Goal: Task Accomplishment & Management: Manage account settings

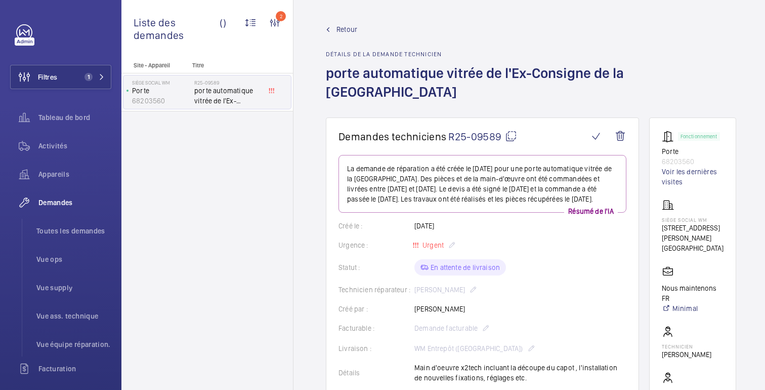
click at [348, 21] on wm-front-admin-header "Retour Détails de la demande technicien porte automatique vitrée de l'Ex-Consig…" at bounding box center [531, 58] width 475 height 117
click at [348, 30] on font "Retour" at bounding box center [347, 29] width 21 height 8
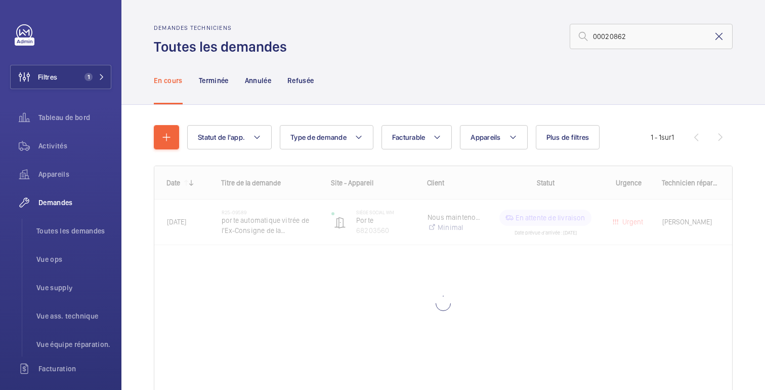
click at [714, 37] on mat-icon at bounding box center [719, 36] width 12 height 12
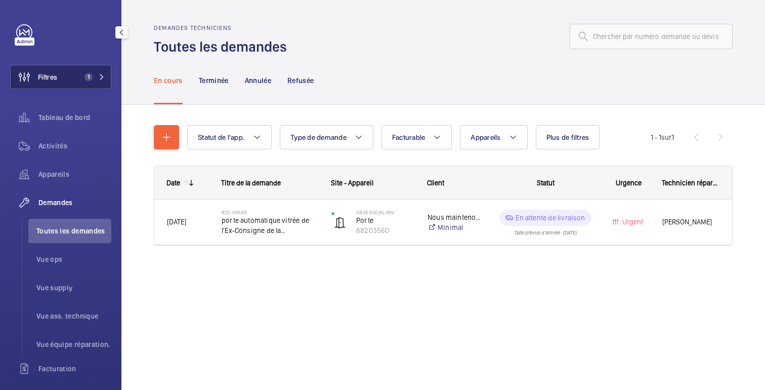
click at [65, 84] on button "Filtres 1" at bounding box center [60, 77] width 101 height 24
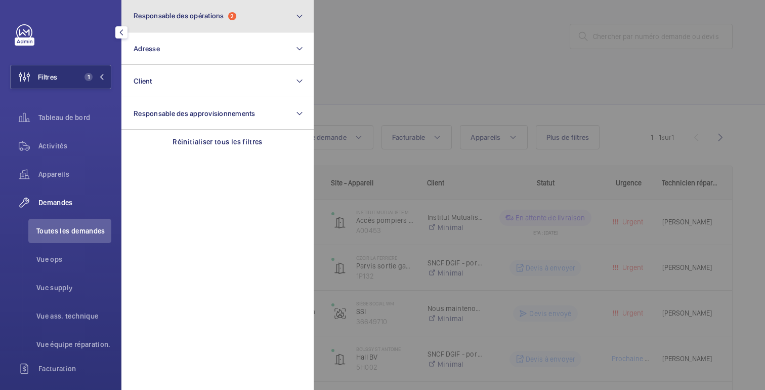
click at [216, 28] on button "Responsable des opérations 2" at bounding box center [218, 16] width 192 height 32
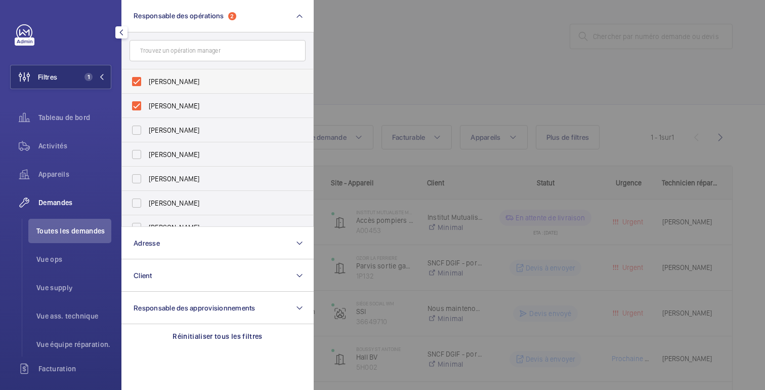
click at [210, 86] on span "Romain Wagener" at bounding box center [218, 81] width 139 height 10
click at [147, 86] on input "Romain Wagener" at bounding box center [137, 81] width 20 height 20
checkbox input "false"
click at [426, 41] on div at bounding box center [696, 195] width 765 height 390
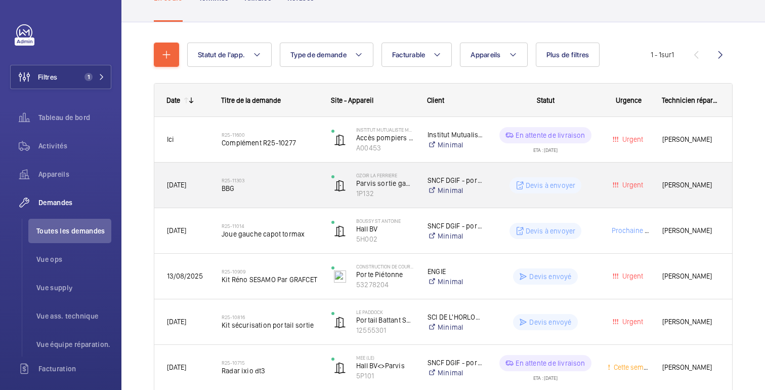
scroll to position [85, 0]
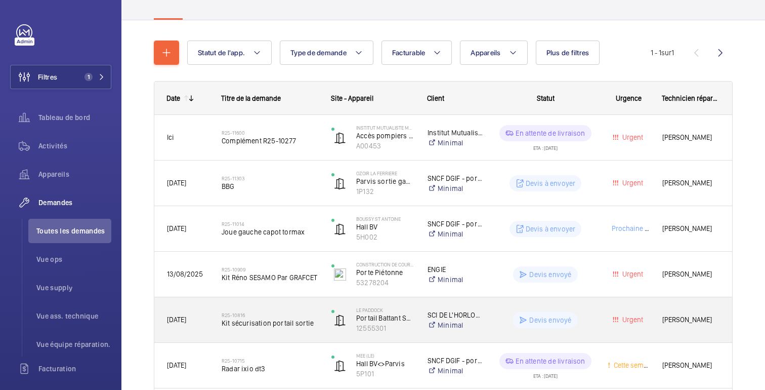
click at [493, 324] on div "Devis envoyé" at bounding box center [539, 320] width 110 height 36
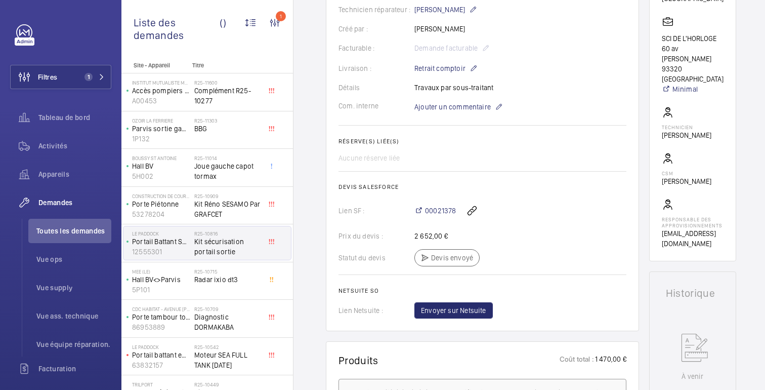
scroll to position [250, 0]
click at [440, 215] on font "00021378" at bounding box center [440, 212] width 31 height 8
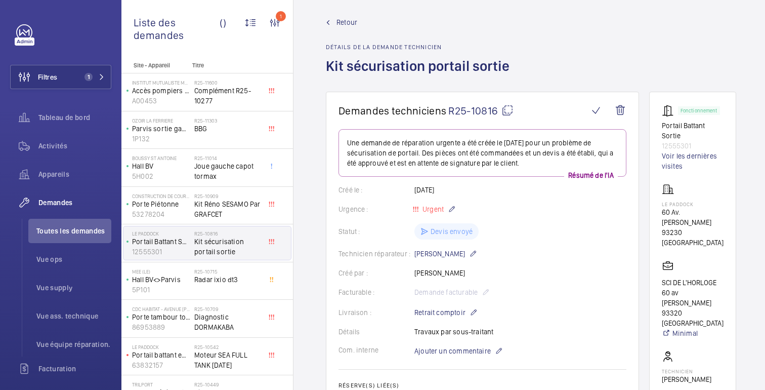
scroll to position [0, 0]
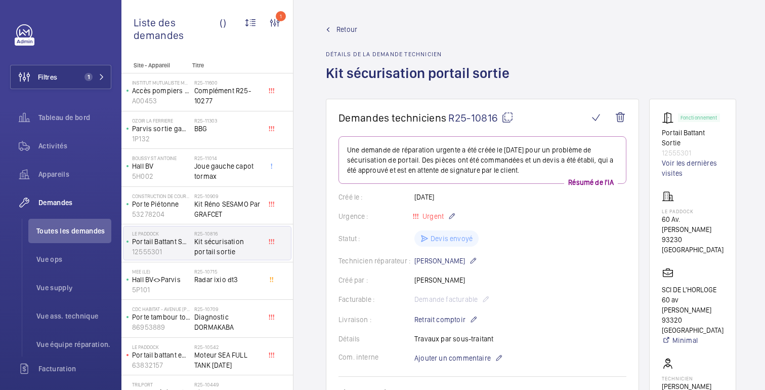
click at [347, 25] on font "Retour" at bounding box center [347, 29] width 21 height 8
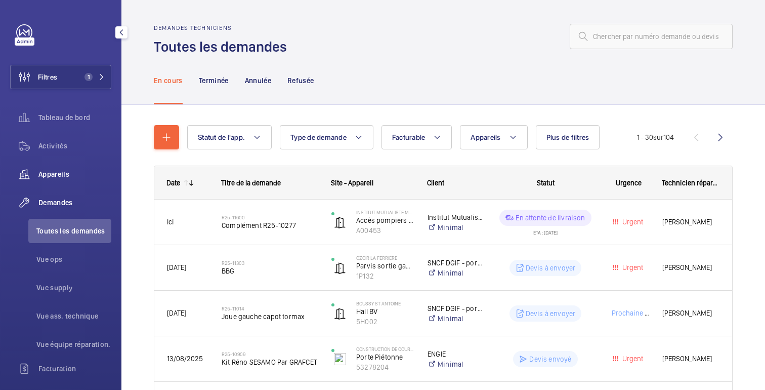
click at [54, 170] on font "Appareils" at bounding box center [53, 174] width 31 height 8
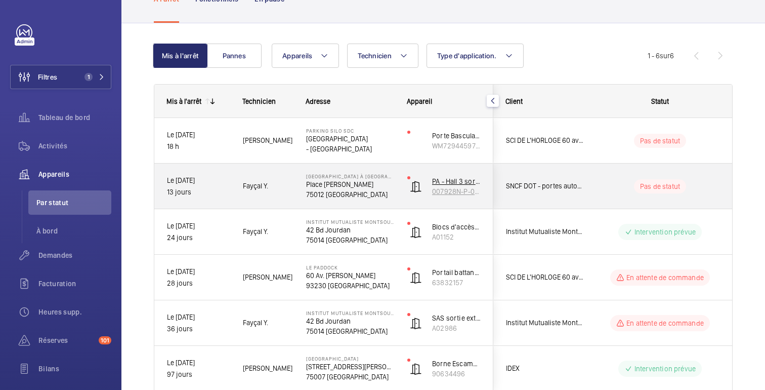
scroll to position [119, 0]
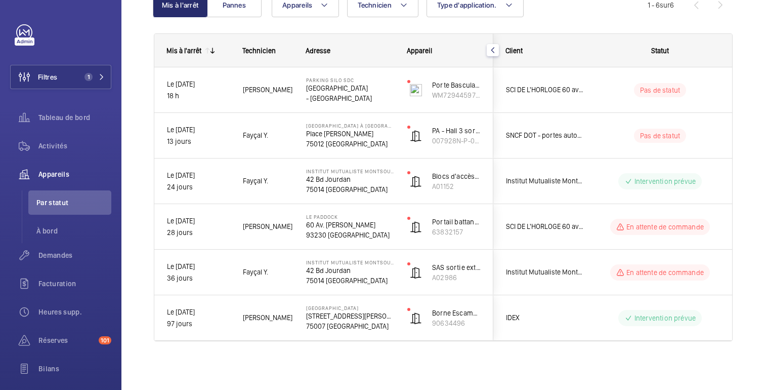
click at [595, 24] on wm-front-shared-table-view-engine "Mis à l'arrêt Pannes Appareils Technicien Type d'application. Plus de filtres R…" at bounding box center [443, 179] width 579 height 373
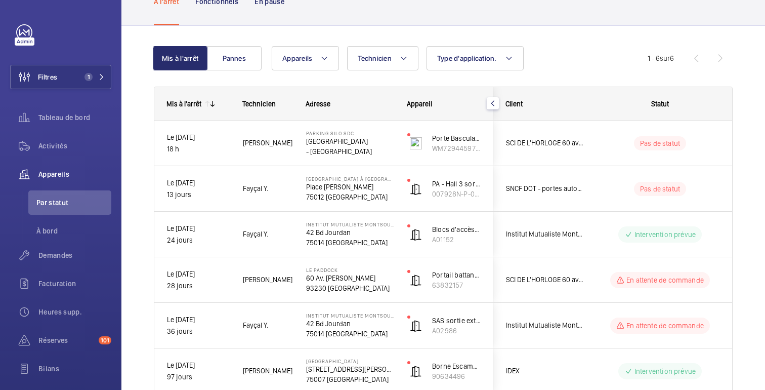
scroll to position [58, 0]
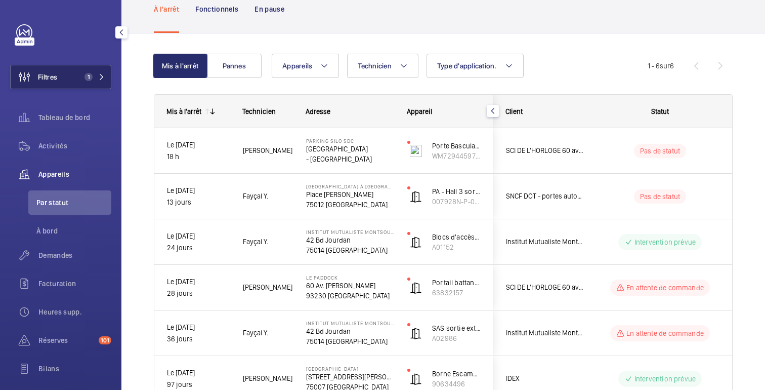
click at [72, 79] on button "Filtres 1" at bounding box center [60, 77] width 101 height 24
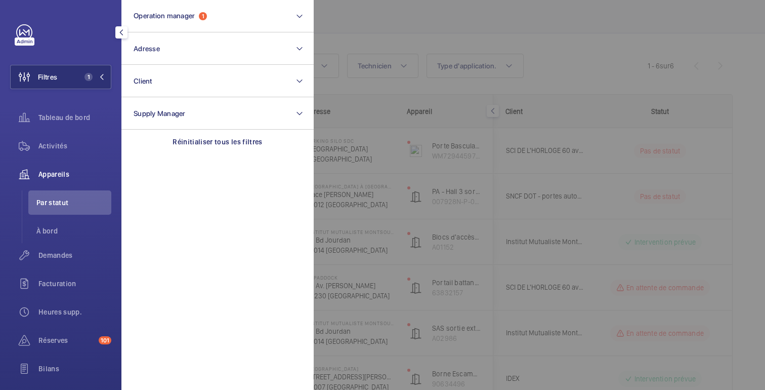
click at [59, 132] on div "Tableau de bord" at bounding box center [60, 119] width 101 height 28
click at [62, 123] on div "Tableau de bord" at bounding box center [60, 117] width 101 height 24
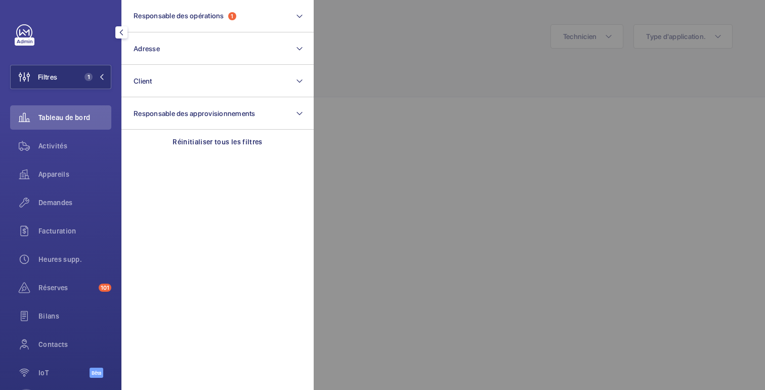
click at [411, 209] on div at bounding box center [696, 195] width 765 height 390
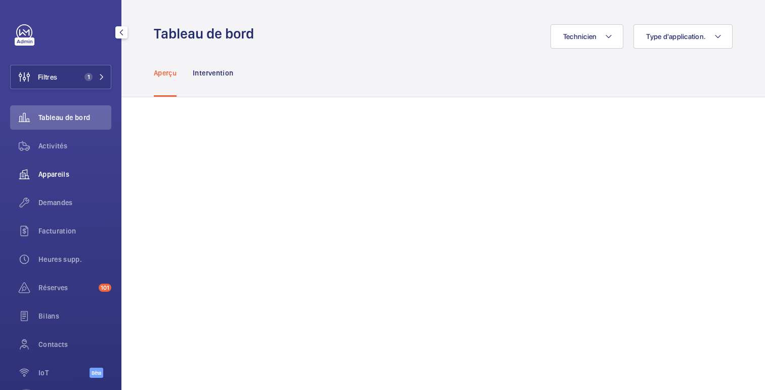
click at [47, 171] on font "Appareils" at bounding box center [53, 174] width 31 height 8
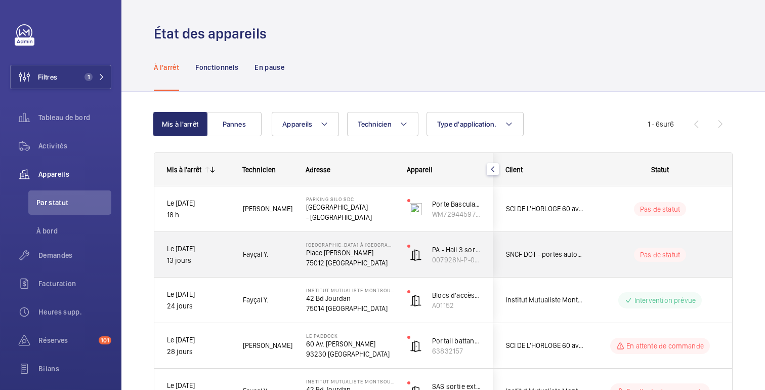
click at [605, 244] on div "Pas de statut" at bounding box center [654, 254] width 138 height 34
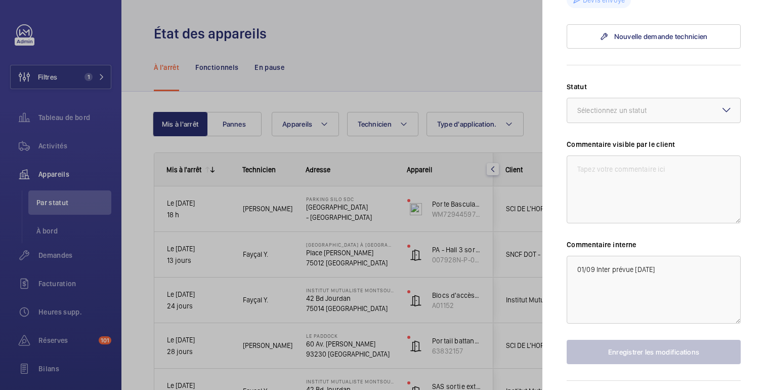
scroll to position [449, 0]
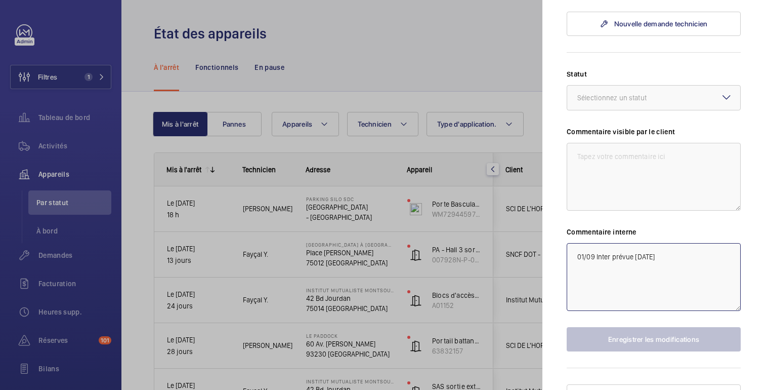
click at [575, 243] on textarea "01/09 Inter prévue demain" at bounding box center [654, 277] width 174 height 68
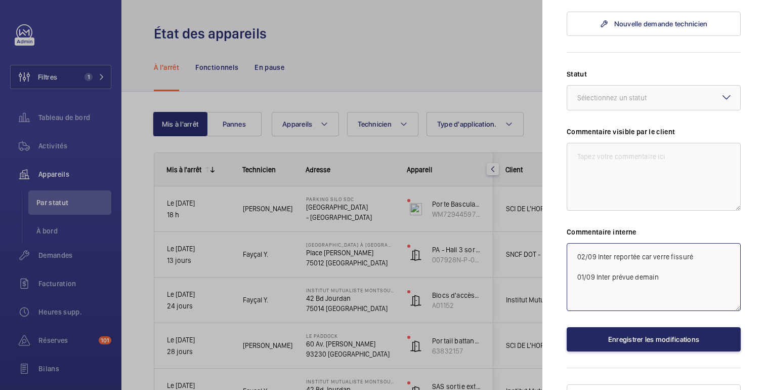
type textarea "02/09 Inter reportée car verre fissuré 01/09 Inter prévue [DATE]"
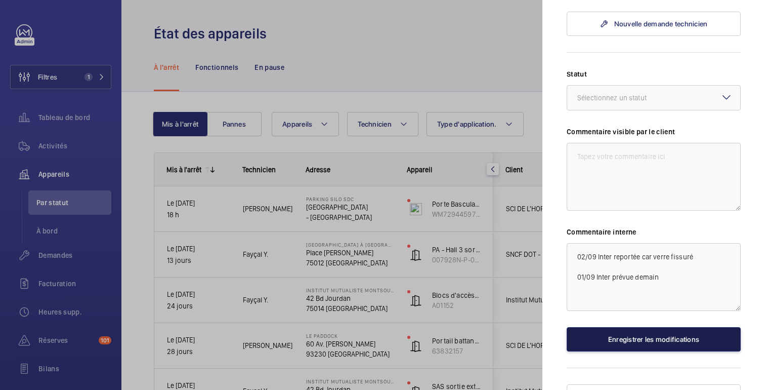
click at [657, 327] on button "Enregistrer les modifications" at bounding box center [654, 339] width 174 height 24
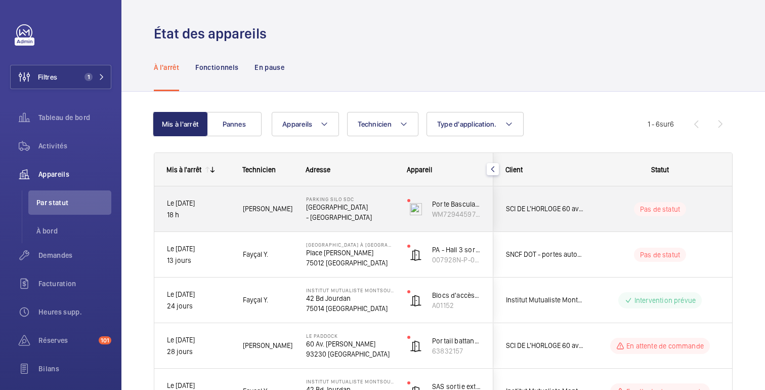
click at [617, 213] on wm-front-pills-cell "Pas de statut" at bounding box center [660, 209] width 126 height 14
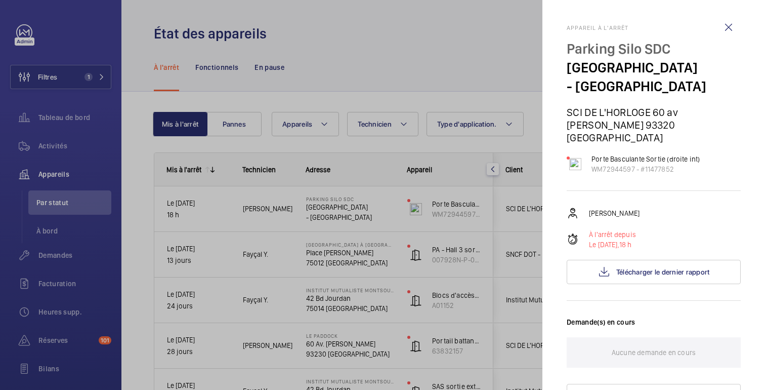
click at [458, 145] on div at bounding box center [382, 195] width 765 height 390
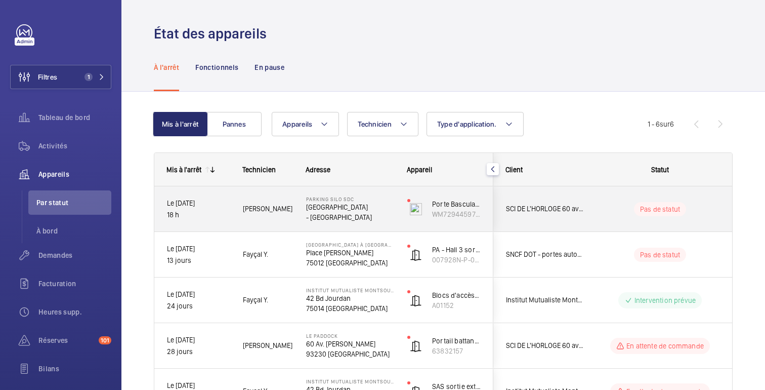
click at [553, 199] on div "SCI DE L'HORLOGE 60 av [PERSON_NAME] 93320 [GEOGRAPHIC_DATA]" at bounding box center [539, 209] width 90 height 32
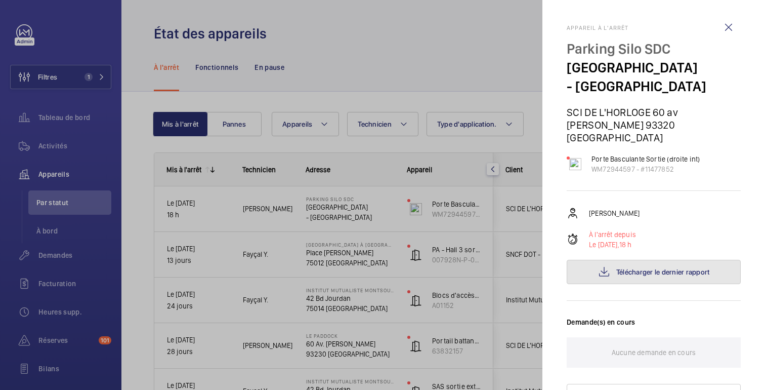
click at [644, 276] on font "Télécharger le dernier rapport" at bounding box center [664, 272] width 94 height 8
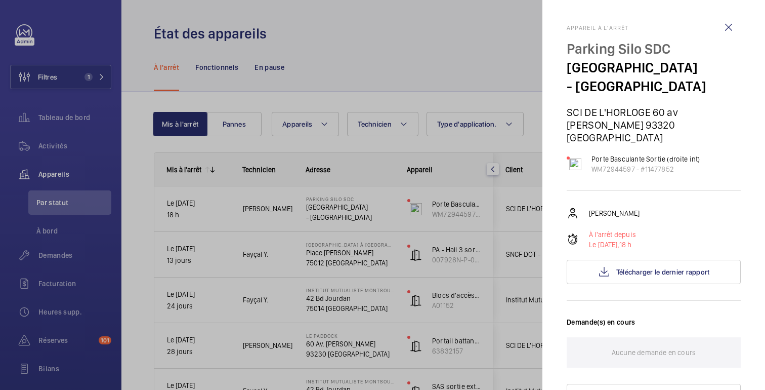
click at [489, 77] on div at bounding box center [382, 195] width 765 height 390
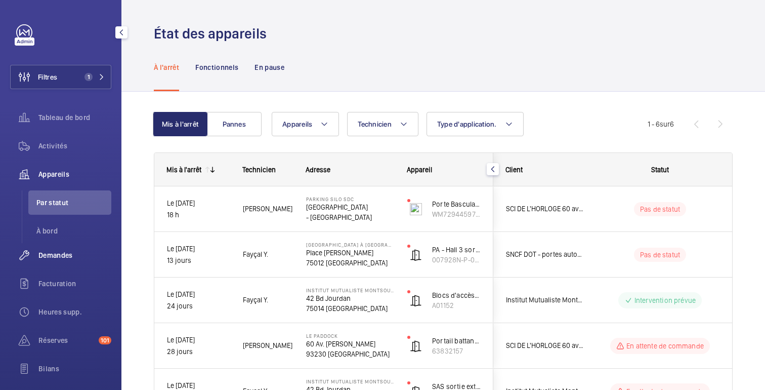
click at [60, 257] on font "Demandes" at bounding box center [55, 255] width 34 height 8
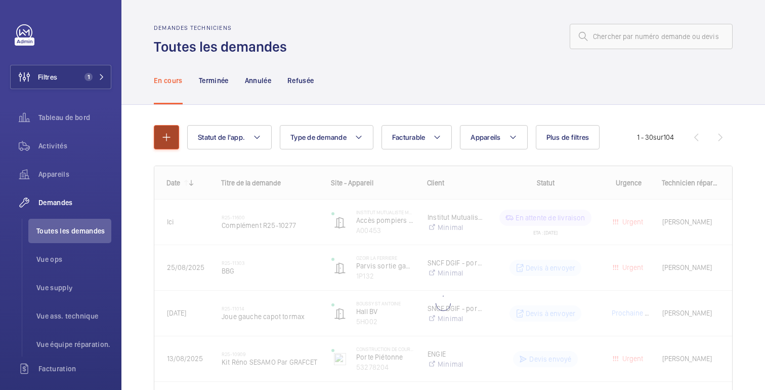
click at [161, 147] on button "button" at bounding box center [166, 137] width 25 height 24
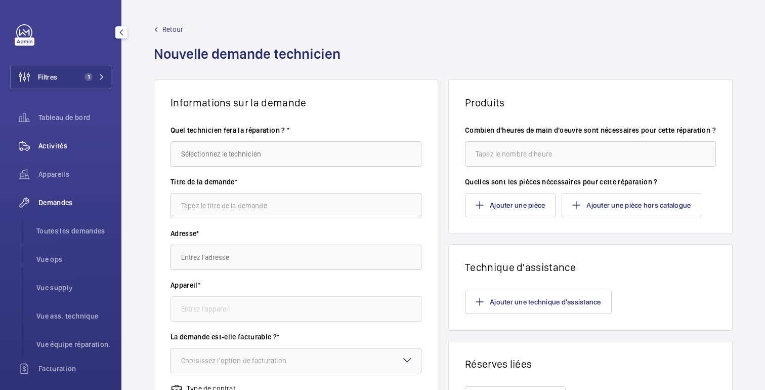
click at [44, 147] on font "Activités" at bounding box center [52, 146] width 29 height 8
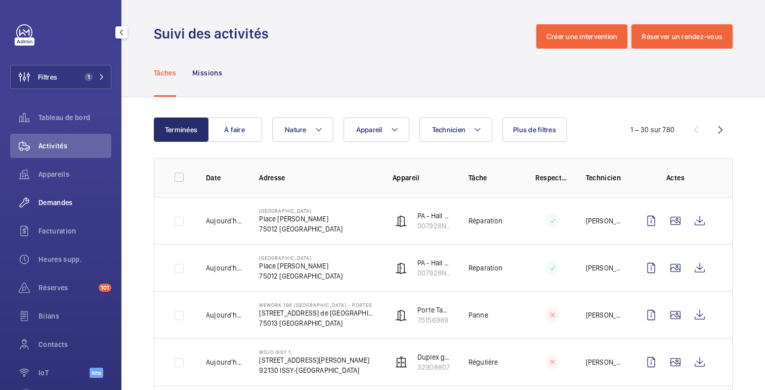
click at [58, 200] on font "Demandes" at bounding box center [55, 202] width 34 height 8
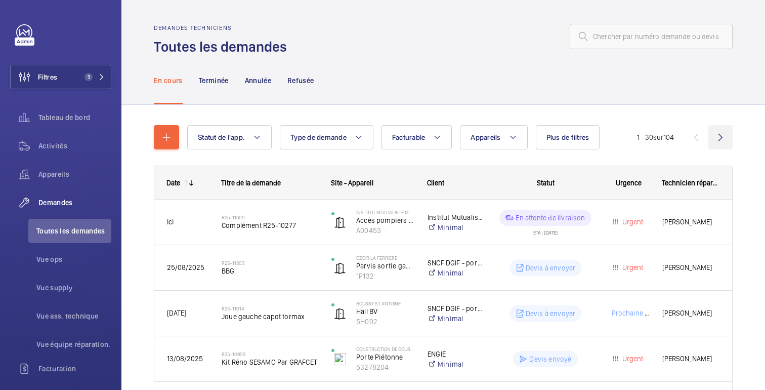
click at [721, 138] on wm-front-icon-button at bounding box center [721, 137] width 24 height 24
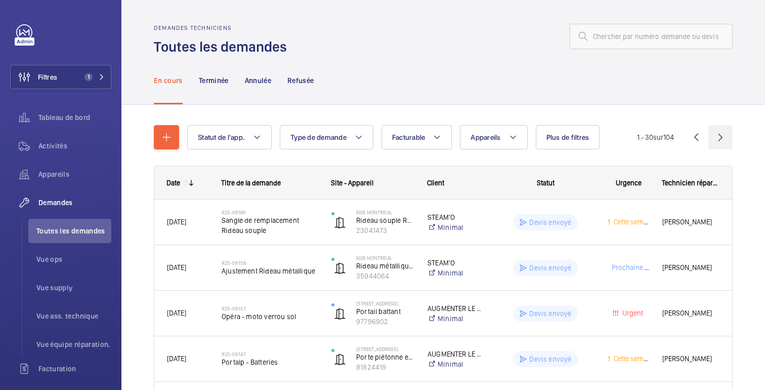
click at [720, 135] on wm-front-icon-button at bounding box center [721, 137] width 24 height 24
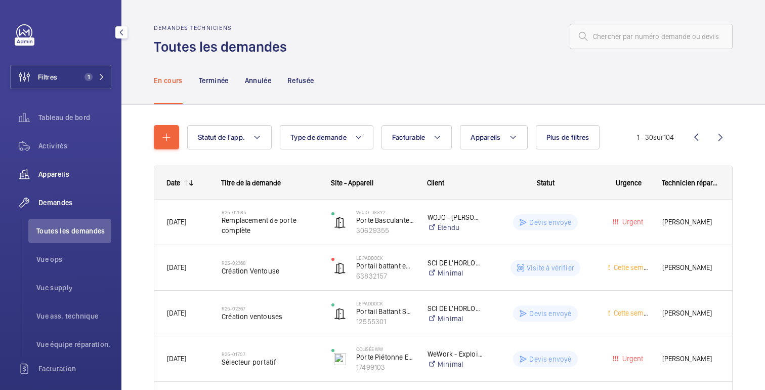
click at [62, 168] on div "Appareils" at bounding box center [60, 174] width 101 height 24
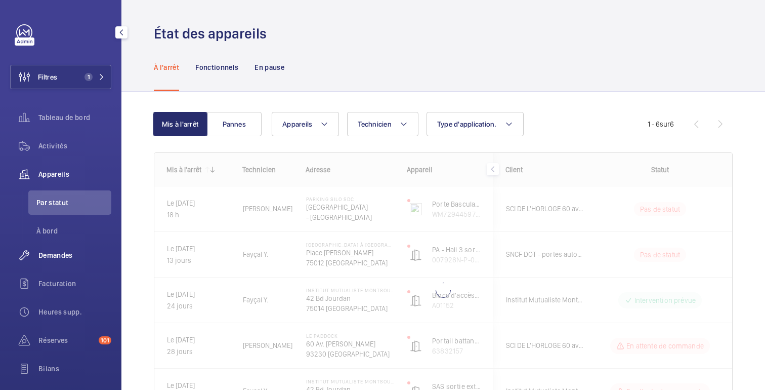
click at [64, 260] on div "Demandes" at bounding box center [60, 255] width 101 height 24
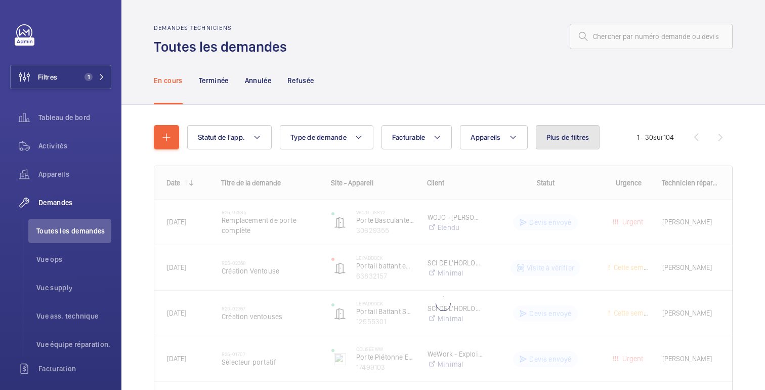
click at [579, 141] on font "Plus de filtres" at bounding box center [568, 137] width 43 height 8
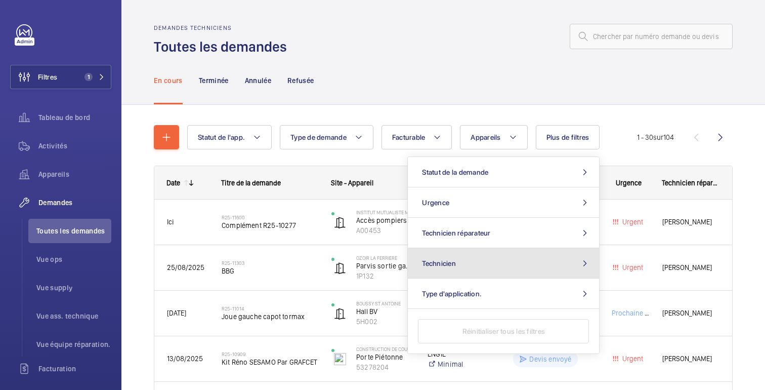
click at [483, 261] on button "Technicien" at bounding box center [503, 263] width 191 height 30
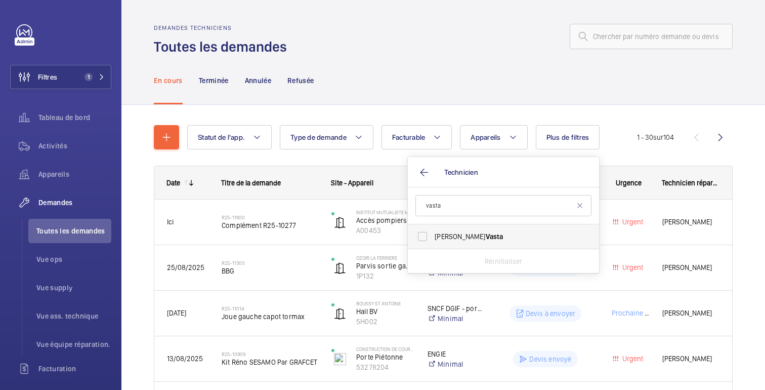
type input "vasta"
click at [486, 236] on font "Vasta" at bounding box center [495, 236] width 18 height 8
click at [433, 236] on input "Alexandre Vasta" at bounding box center [423, 236] width 20 height 20
checkbox input "true"
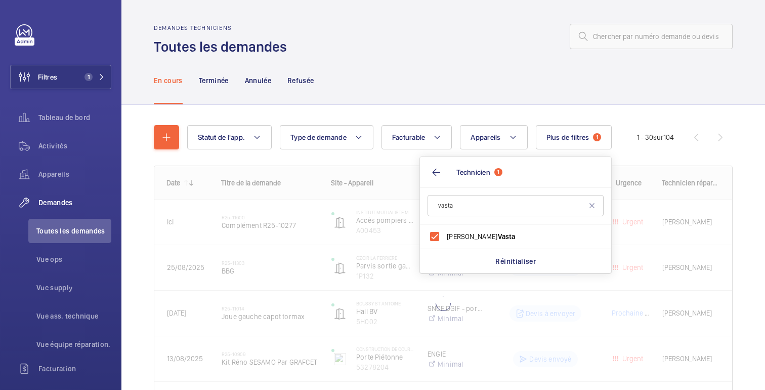
click at [402, 88] on div "En cours Terminée Annulée Refusée" at bounding box center [443, 80] width 579 height 48
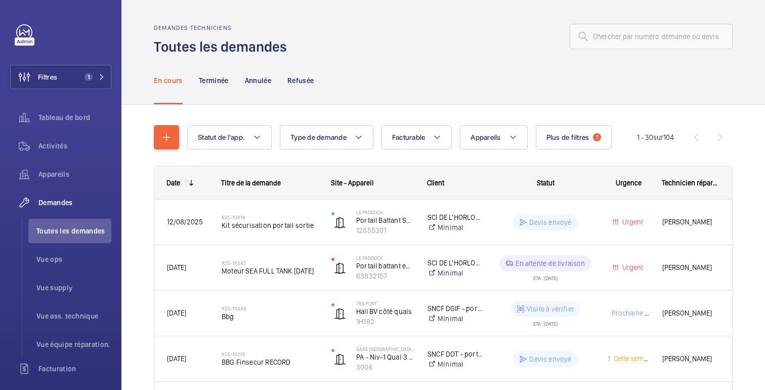
click at [724, 140] on wm-front-pagination "1 - 30 sur 104" at bounding box center [685, 137] width 96 height 24
click at [554, 145] on button "Plus de filtres 1" at bounding box center [574, 137] width 76 height 24
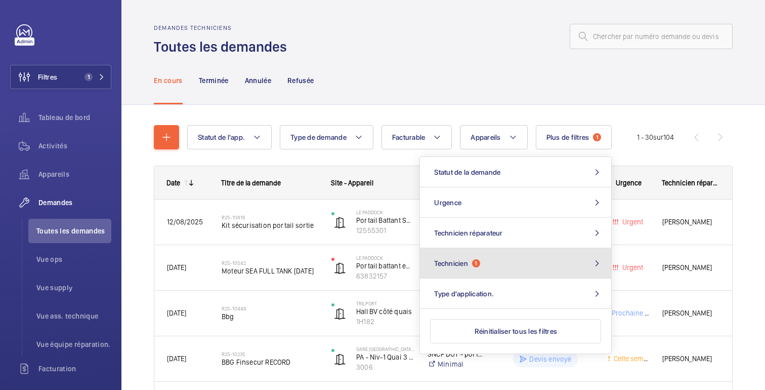
click at [484, 260] on button "Technicien 1" at bounding box center [515, 263] width 191 height 30
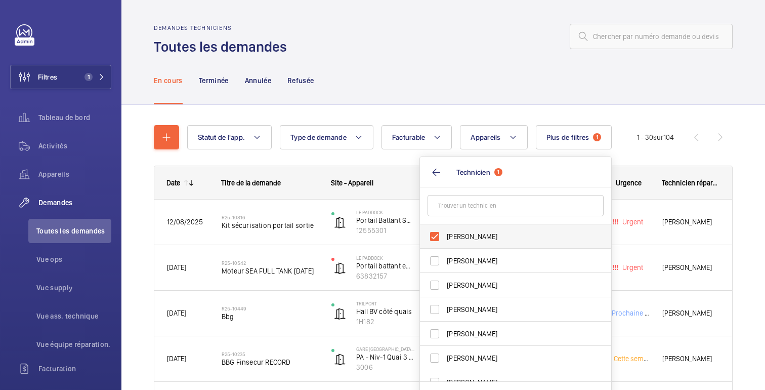
click at [451, 232] on span "[PERSON_NAME]" at bounding box center [516, 236] width 139 height 10
click at [445, 232] on input "[PERSON_NAME]" at bounding box center [435, 236] width 20 height 20
checkbox input "false"
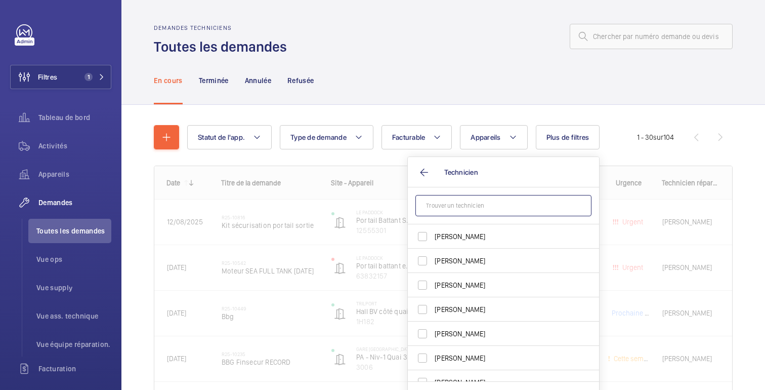
click at [452, 206] on input "text" at bounding box center [504, 205] width 176 height 21
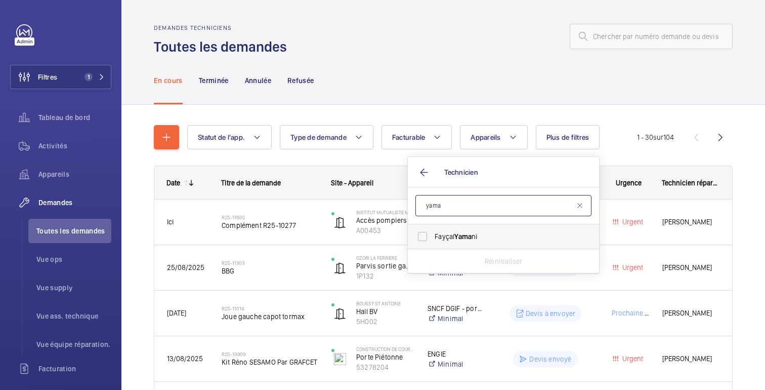
type input "yama"
click at [456, 243] on label "Fayçal Yama ni" at bounding box center [496, 236] width 176 height 24
click at [433, 243] on input "Fayçal Yama ni" at bounding box center [423, 236] width 20 height 20
checkbox input "true"
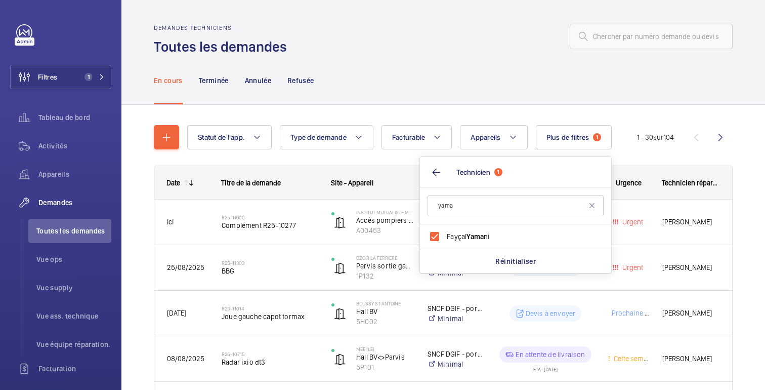
click at [648, 89] on div "En cours Terminée Annulée Refusée" at bounding box center [443, 80] width 579 height 48
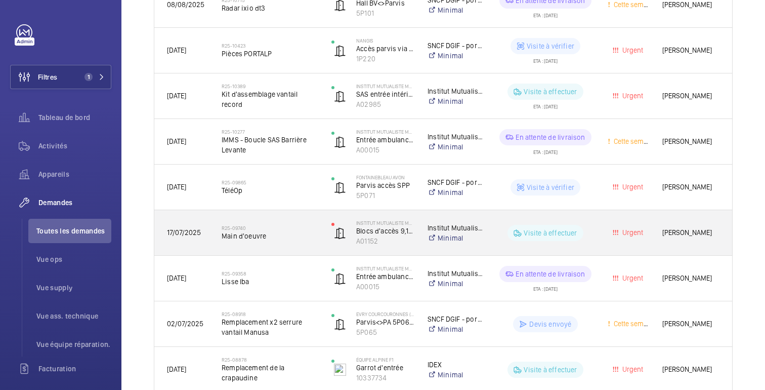
scroll to position [363, 0]
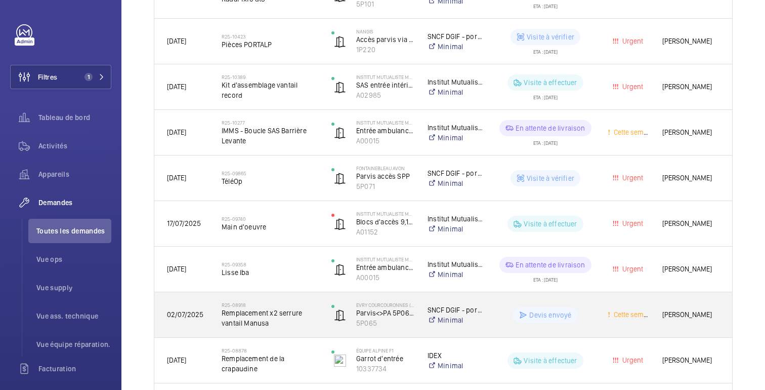
click at [572, 301] on div "Devis envoyé" at bounding box center [539, 315] width 110 height 36
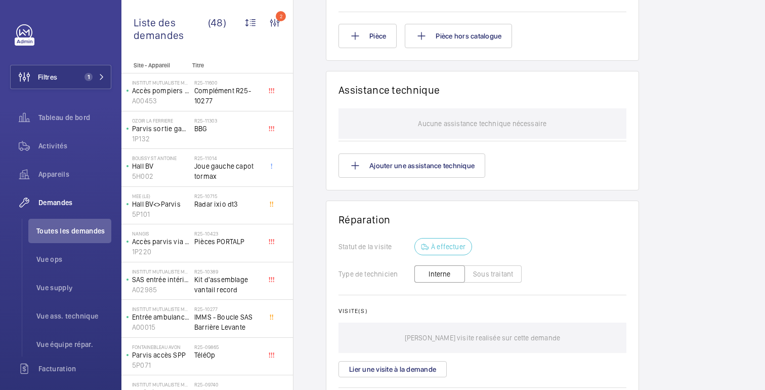
scroll to position [839, 0]
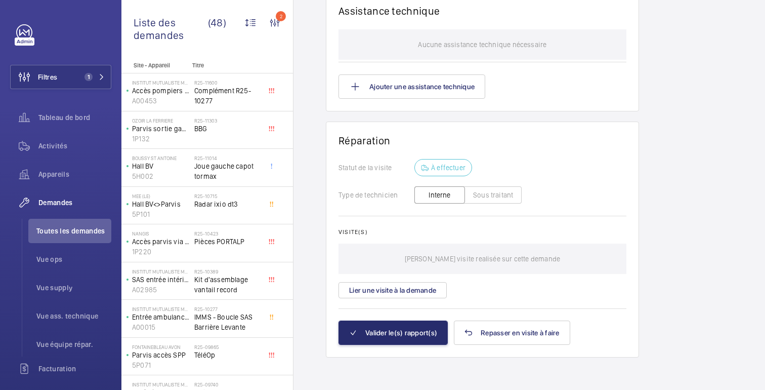
click at [487, 197] on button "Sous traitant" at bounding box center [493, 194] width 57 height 17
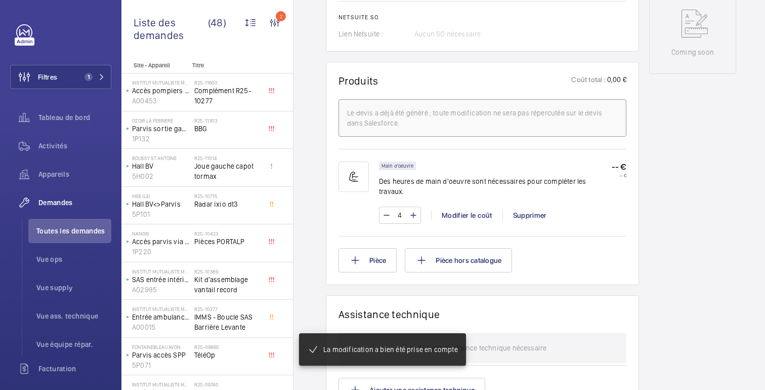
scroll to position [545, 0]
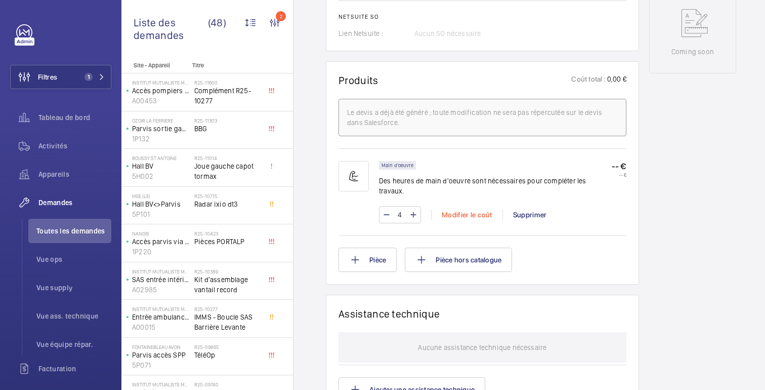
click at [472, 210] on div "Modifier le coût" at bounding box center [466, 215] width 71 height 10
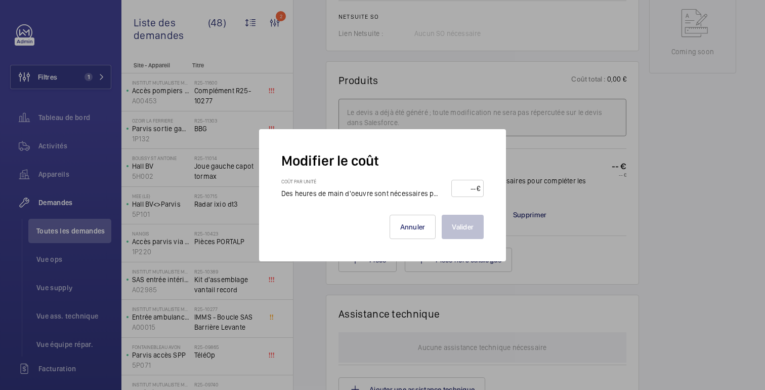
click at [635, 234] on div at bounding box center [382, 195] width 765 height 390
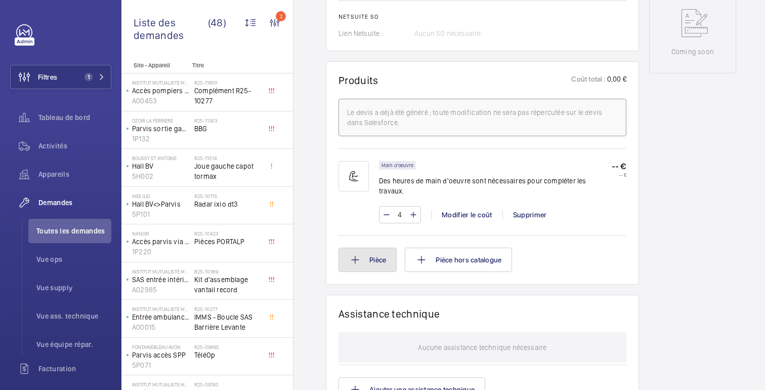
click at [382, 251] on button "Pièce" at bounding box center [368, 260] width 58 height 24
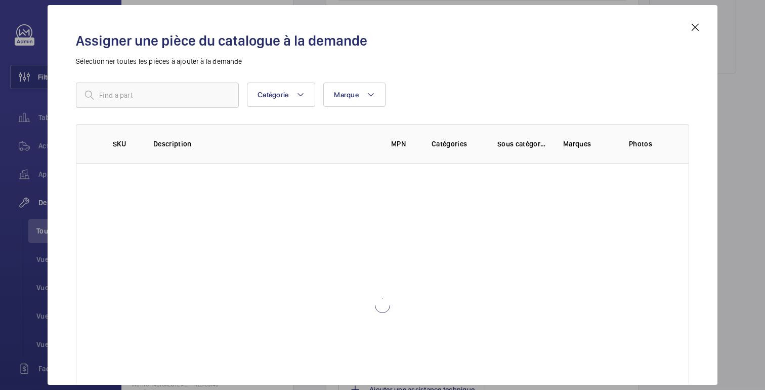
click at [695, 25] on mat-icon at bounding box center [696, 27] width 12 height 12
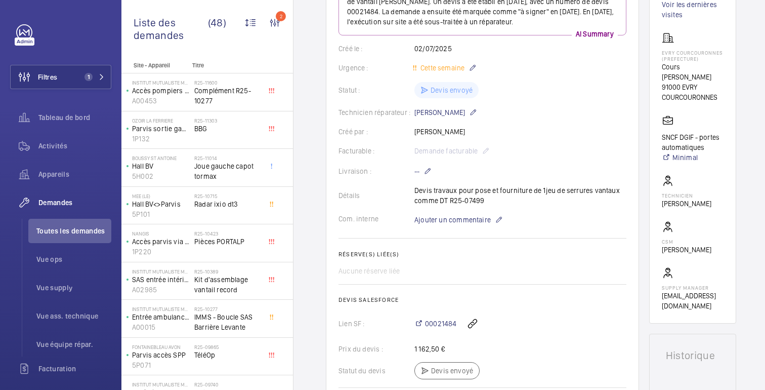
scroll to position [487, 0]
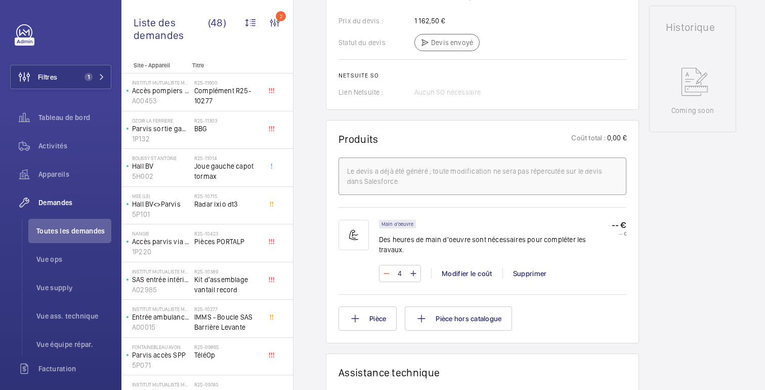
click at [385, 267] on mat-icon at bounding box center [387, 273] width 8 height 12
click at [386, 267] on mat-icon at bounding box center [387, 273] width 8 height 12
type input "2"
click at [691, 207] on div "Working Parvis<>PA 5P064 à gauche 5P065 Voir les dernières visites EVRY COURCOU…" at bounding box center [693, 189] width 87 height 1155
click at [456, 315] on button "Pièce hors catalogue" at bounding box center [458, 318] width 107 height 24
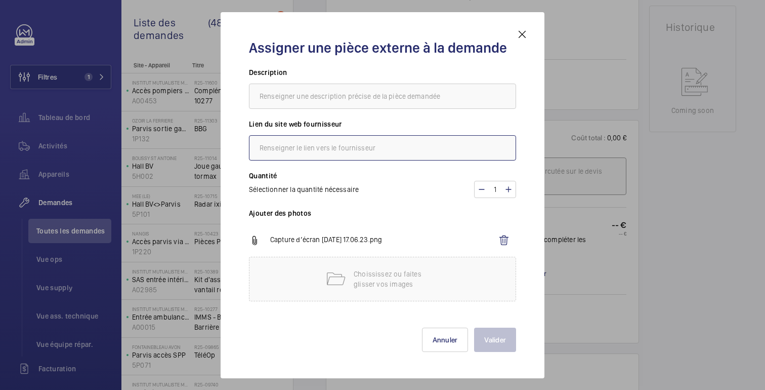
click at [322, 150] on input "text" at bounding box center [382, 147] width 267 height 25
type input "Manusa"
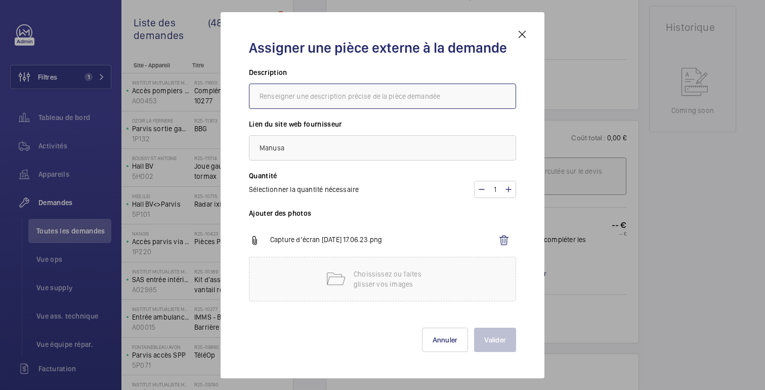
click at [277, 95] on input "text" at bounding box center [382, 96] width 267 height 25
type input "Serrures Manusa"
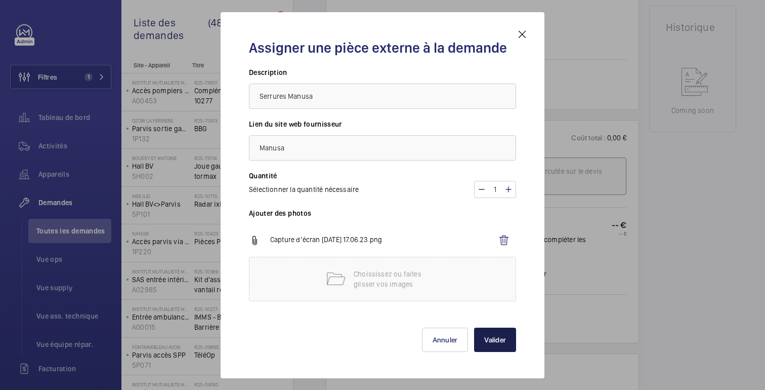
click at [489, 335] on button "Valider" at bounding box center [495, 340] width 42 height 24
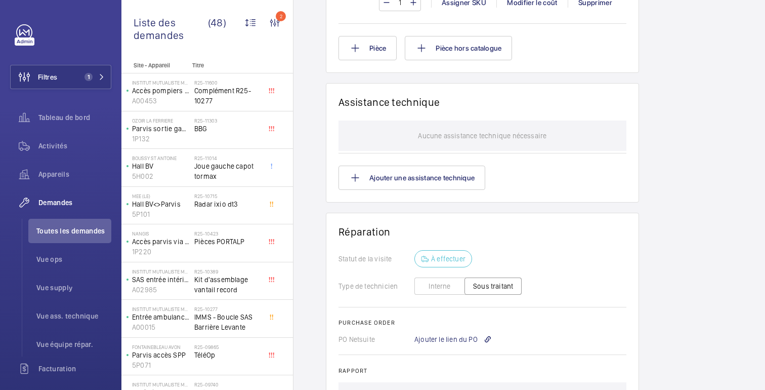
scroll to position [628, 0]
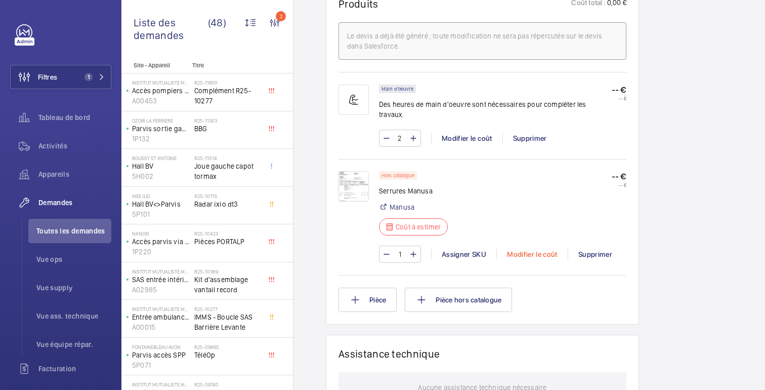
click at [526, 249] on div "Modifier le coût" at bounding box center [532, 254] width 71 height 10
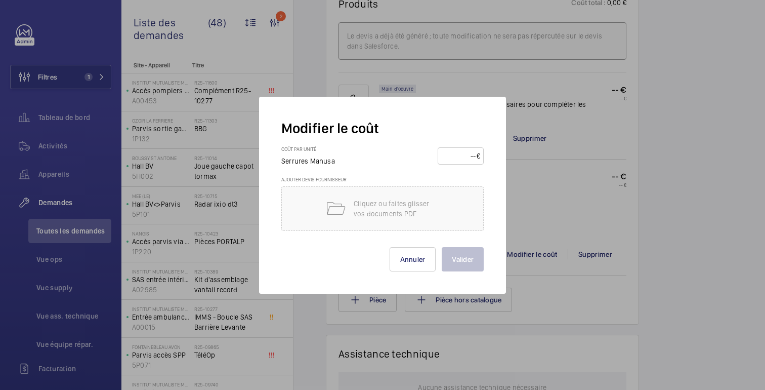
click at [456, 160] on input "number" at bounding box center [458, 156] width 35 height 16
type input "872.20"
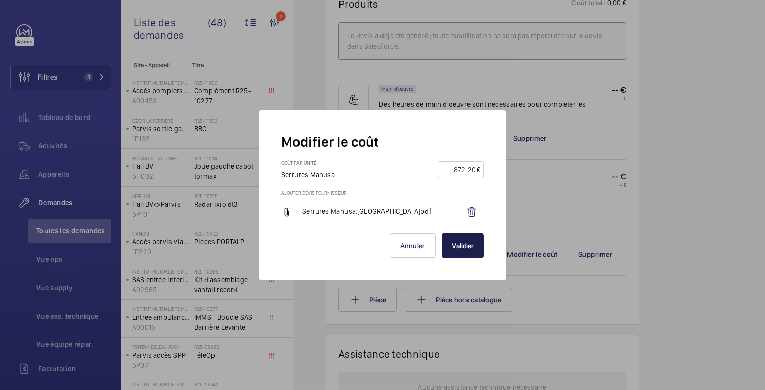
click at [461, 251] on button "Valider" at bounding box center [463, 245] width 42 height 24
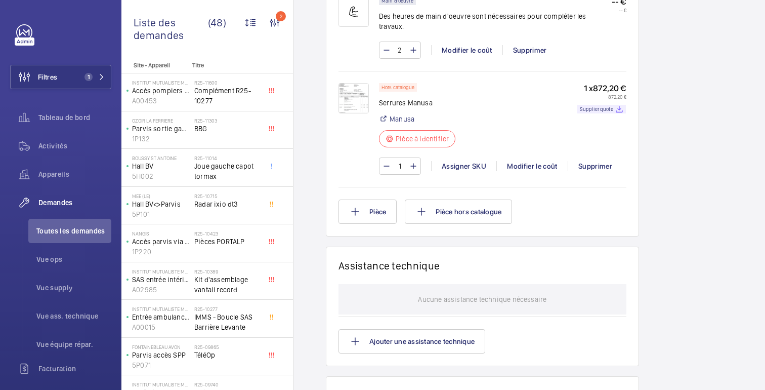
scroll to position [0, 0]
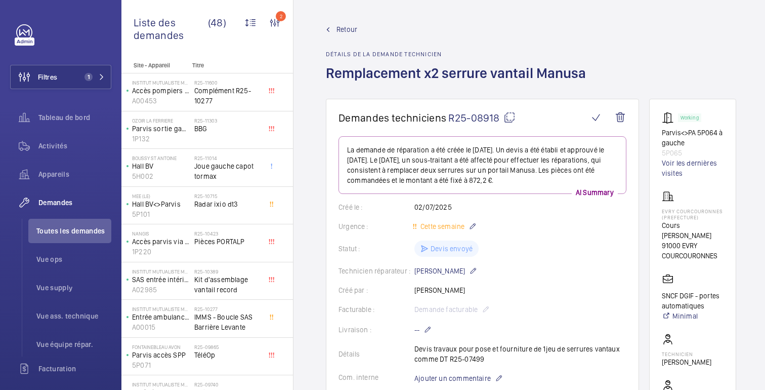
click at [509, 117] on mat-icon at bounding box center [510, 117] width 12 height 12
drag, startPoint x: 680, startPoint y: 153, endPoint x: 663, endPoint y: 154, distance: 17.3
click at [663, 154] on p "5P065" at bounding box center [693, 153] width 62 height 10
copy p "5P065"
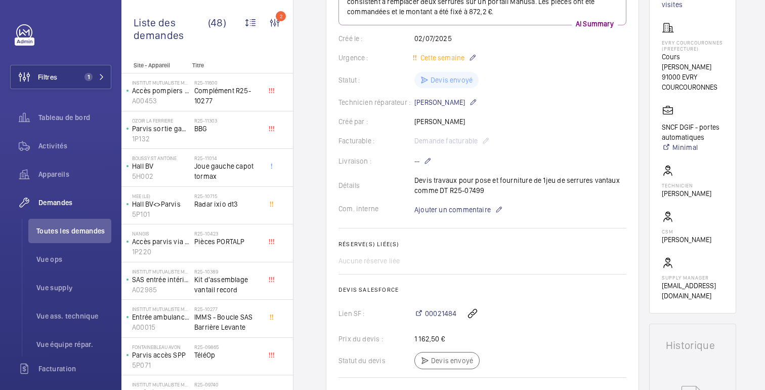
scroll to position [174, 0]
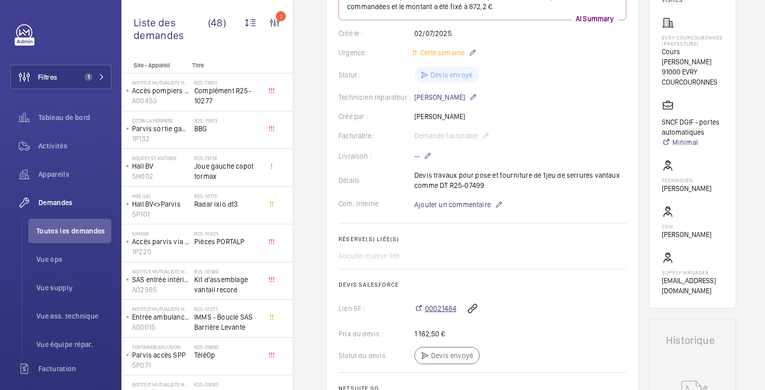
click at [446, 311] on span "00021484" at bounding box center [440, 308] width 31 height 10
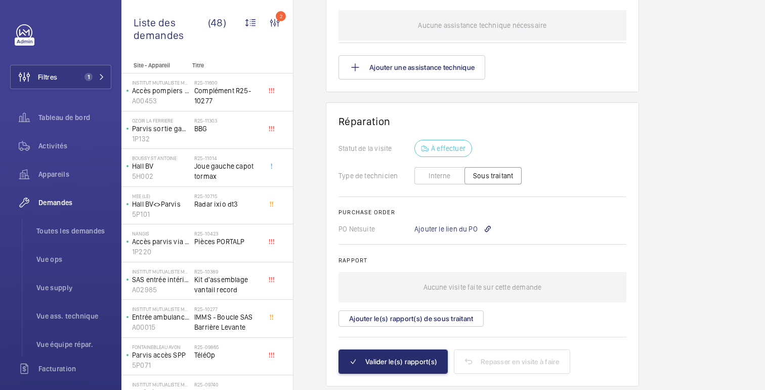
scroll to position [1009, 0]
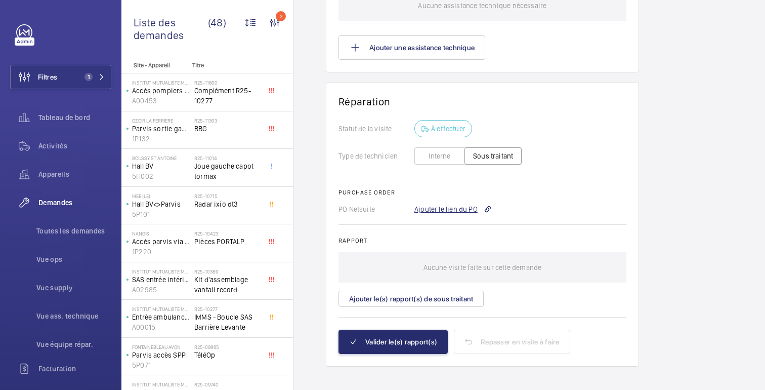
click at [467, 204] on div "Ajouter le lien du PO" at bounding box center [453, 209] width 77 height 10
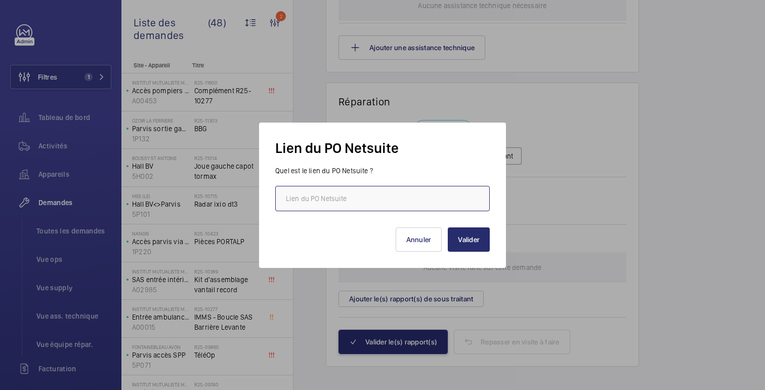
click at [371, 205] on input "text" at bounding box center [382, 198] width 215 height 25
click at [388, 192] on input "text" at bounding box center [382, 198] width 215 height 25
paste input "https://6461500.app.netsuite.com/app/accounting/transactions/purchord.nl?id=297…"
type input "https://6461500.app.netsuite.com/app/accounting/transactions/purchord.nl?id=297…"
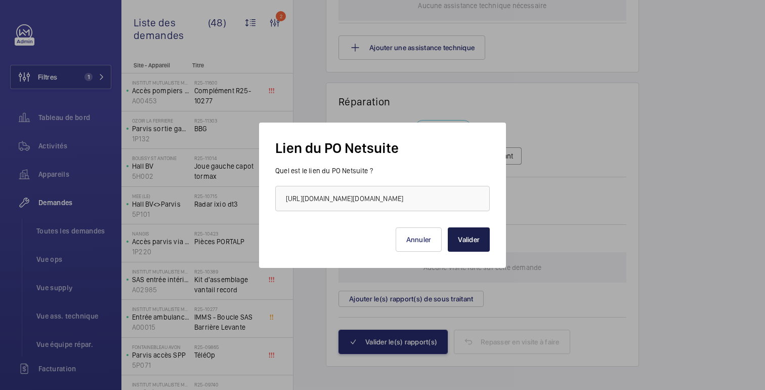
scroll to position [0, 0]
click at [463, 239] on button "Valider" at bounding box center [469, 239] width 42 height 24
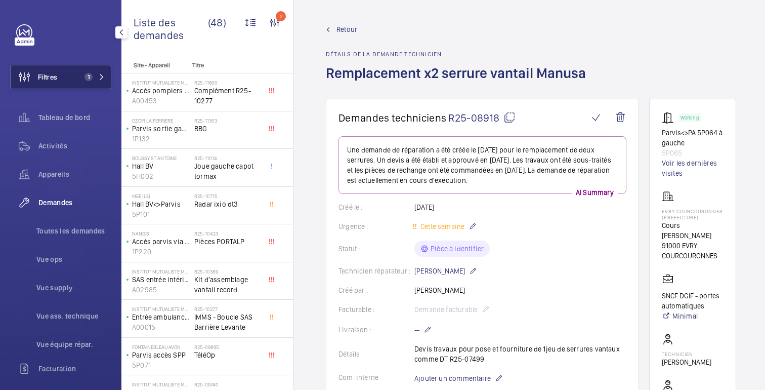
click at [82, 78] on span "1" at bounding box center [86, 77] width 12 height 8
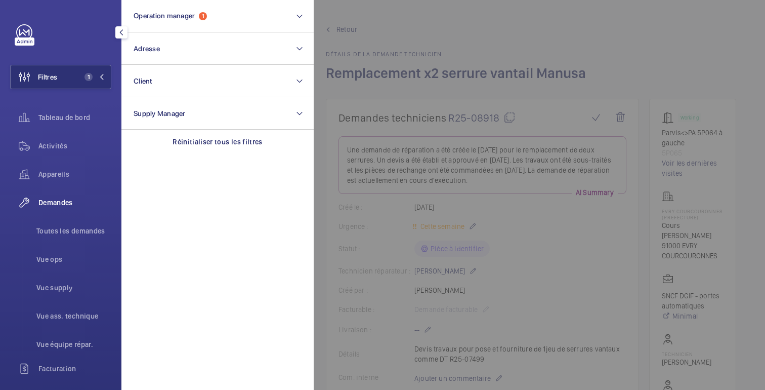
click at [79, 35] on div at bounding box center [63, 32] width 95 height 16
click at [56, 138] on div "Activités" at bounding box center [60, 146] width 101 height 24
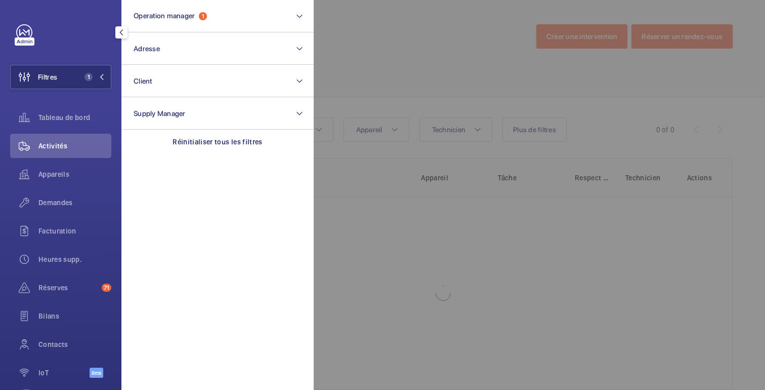
click at [462, 57] on div at bounding box center [696, 195] width 765 height 390
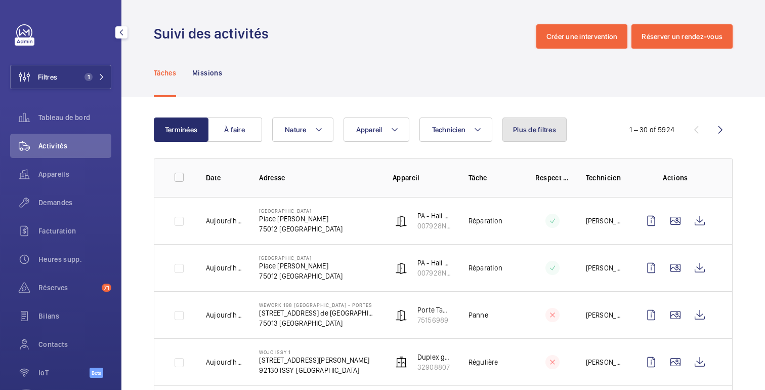
click at [523, 128] on span "Plus de filtres" at bounding box center [534, 130] width 43 height 8
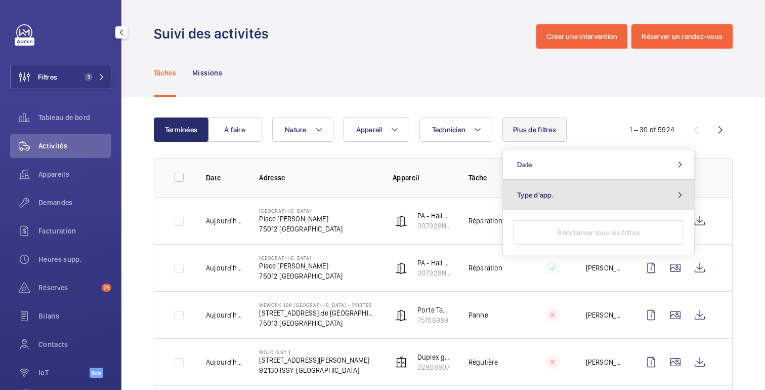
click at [549, 193] on span "Type d'app." at bounding box center [535, 195] width 37 height 8
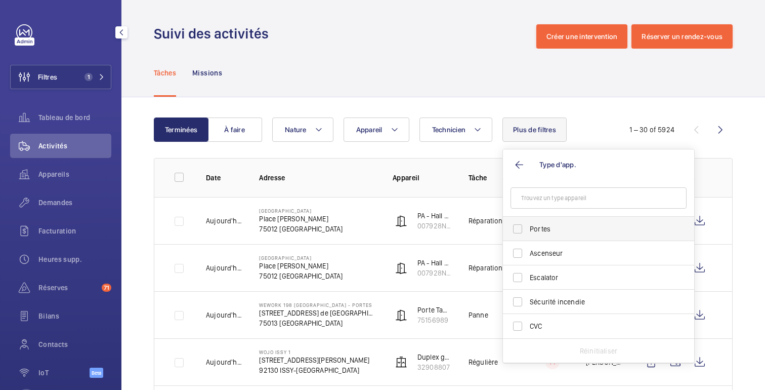
click at [524, 235] on label "Portes" at bounding box center [591, 229] width 176 height 24
click at [524, 235] on input "Portes" at bounding box center [518, 229] width 20 height 20
checkbox input "true"
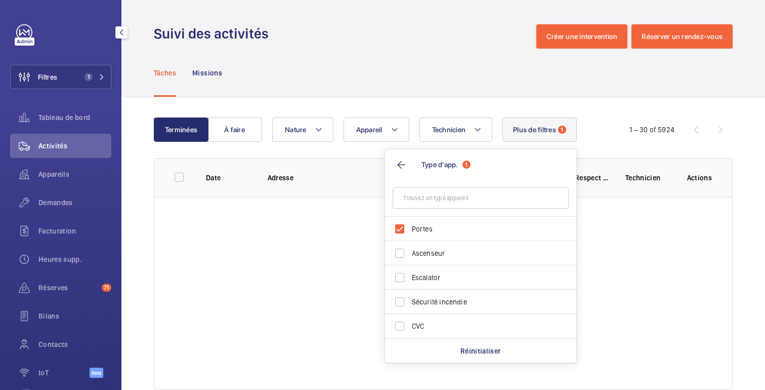
click at [451, 81] on div "Tâches Missions" at bounding box center [443, 73] width 579 height 48
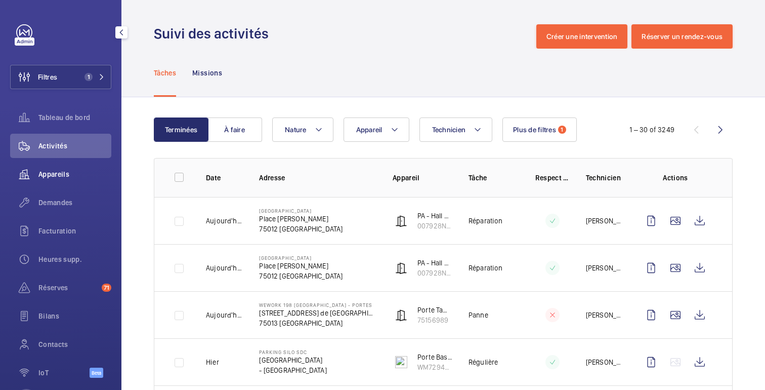
click at [57, 178] on span "Appareils" at bounding box center [74, 174] width 73 height 10
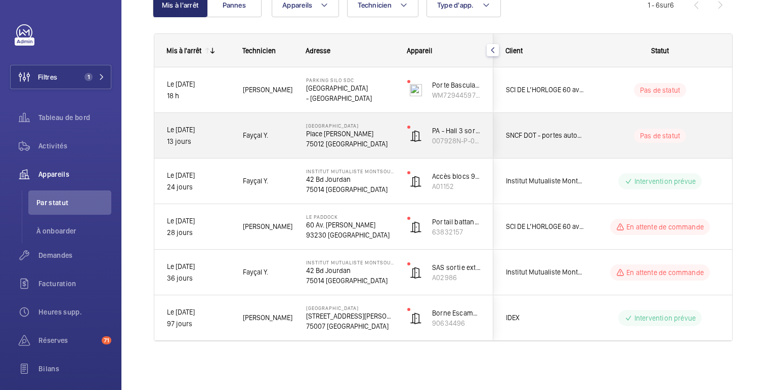
scroll to position [117, 0]
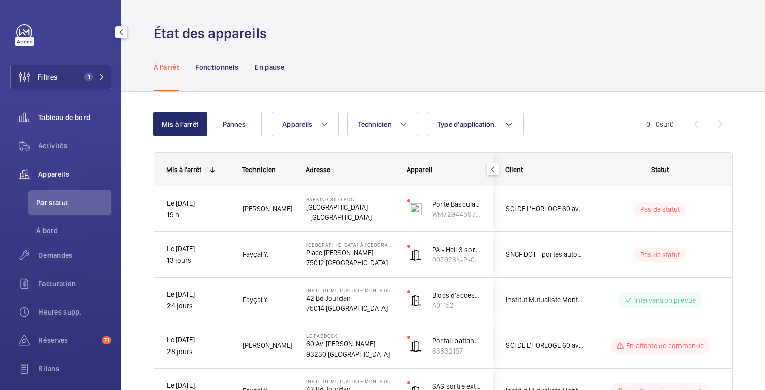
click at [84, 120] on font "Tableau de bord" at bounding box center [64, 117] width 52 height 8
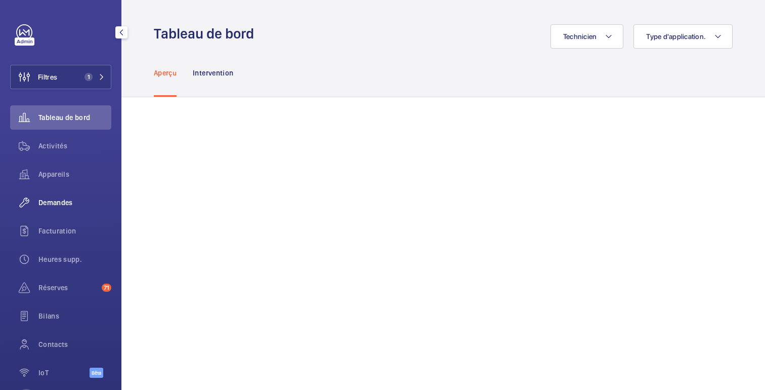
click at [54, 203] on font "Demandes" at bounding box center [55, 202] width 34 height 8
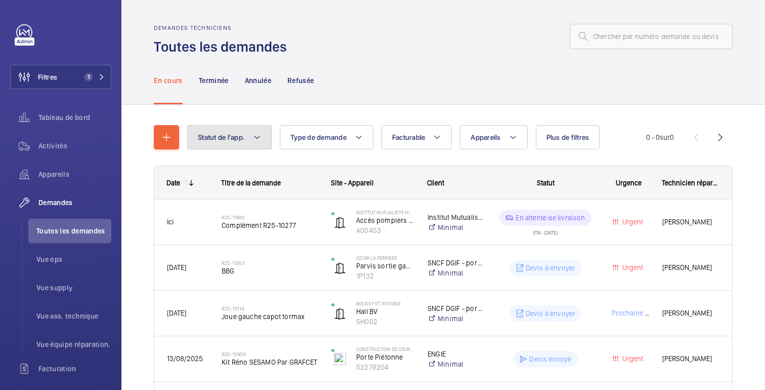
click at [264, 136] on button "Statut de l'app." at bounding box center [229, 137] width 85 height 24
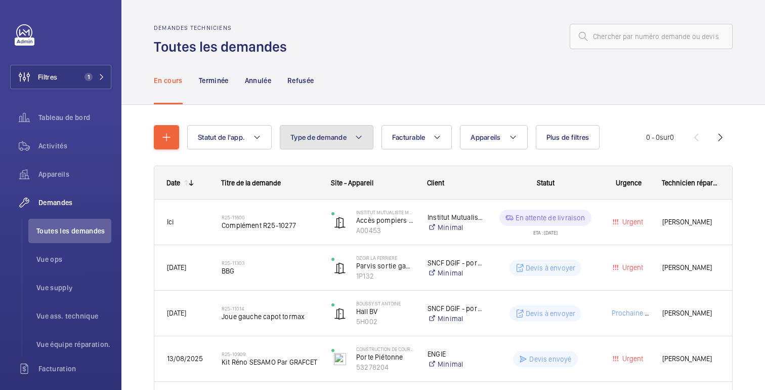
click at [352, 135] on button "Type de demande" at bounding box center [327, 137] width 94 height 24
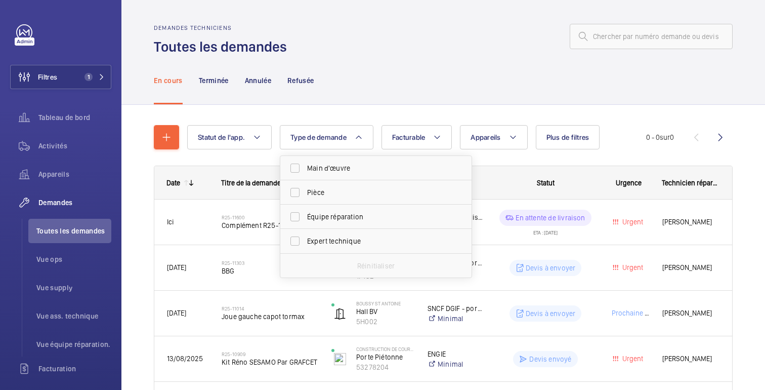
click at [437, 62] on div "En cours Terminée Annulée Refusée" at bounding box center [443, 80] width 579 height 48
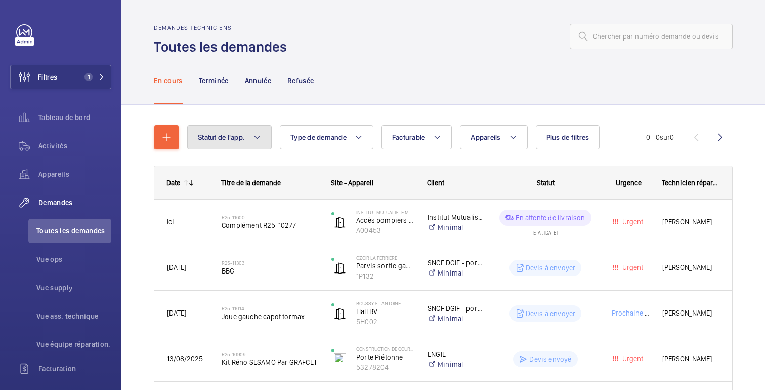
click at [213, 140] on font "Statut de l'app." at bounding box center [221, 137] width 47 height 8
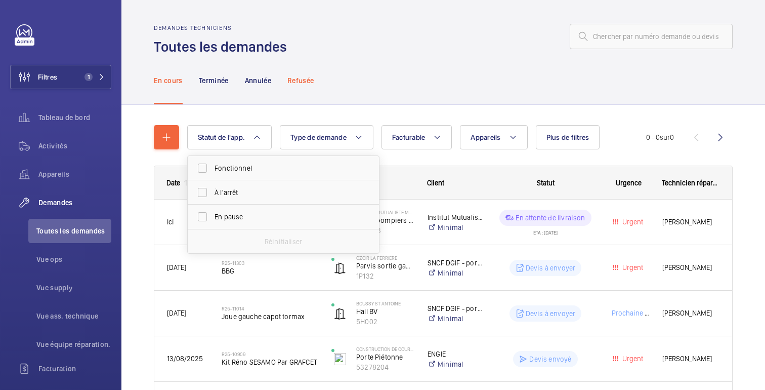
click at [296, 62] on div "Refusée" at bounding box center [301, 80] width 26 height 48
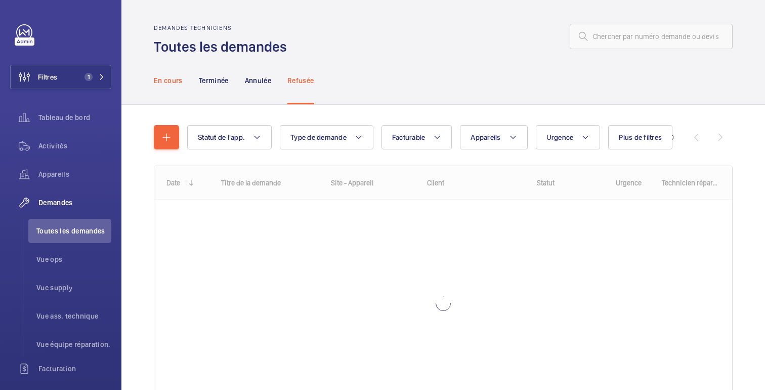
click at [167, 77] on font "En cours" at bounding box center [168, 80] width 29 height 8
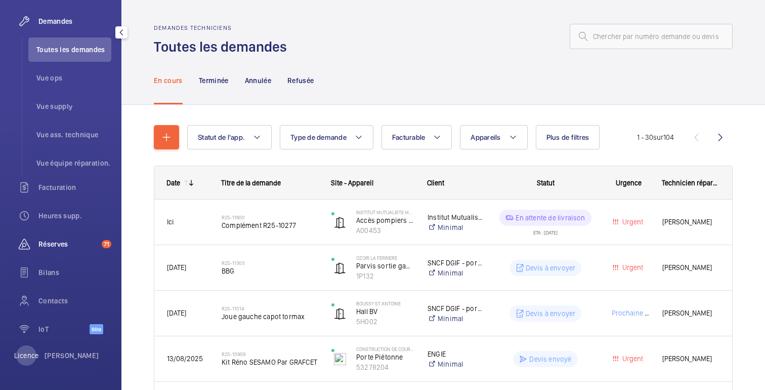
click at [59, 249] on span "Réserves" at bounding box center [67, 244] width 59 height 10
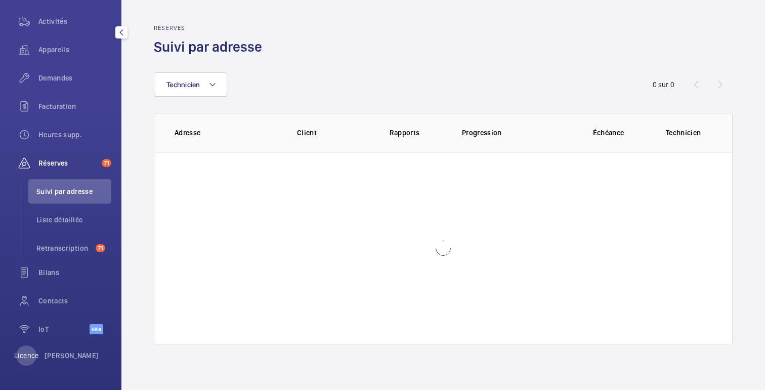
scroll to position [125, 0]
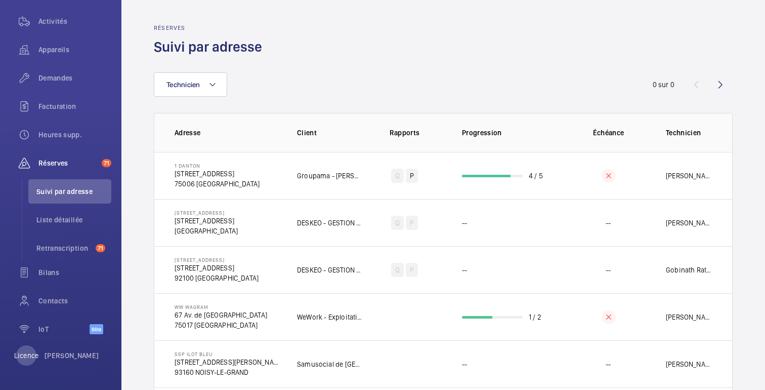
click at [536, 39] on div "Réserves Suivi par adresse" at bounding box center [443, 40] width 579 height 32
click at [58, 137] on font "Heures supp." at bounding box center [60, 135] width 44 height 8
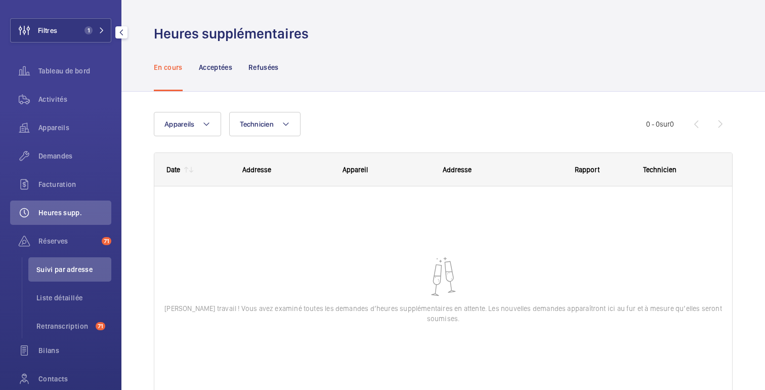
scroll to position [44, 0]
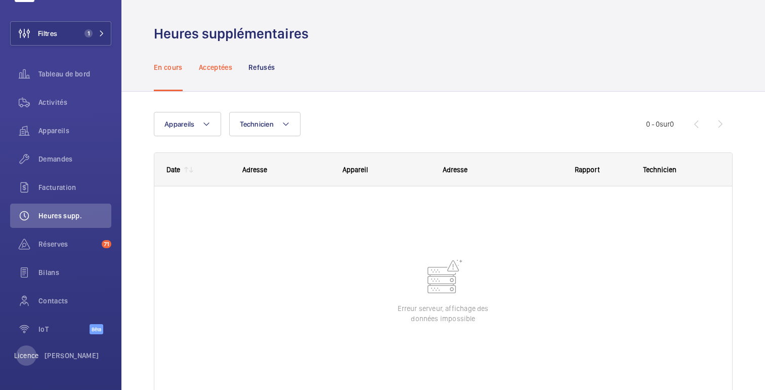
click at [224, 69] on font "Acceptées" at bounding box center [215, 67] width 33 height 8
click at [265, 61] on div "Refusés" at bounding box center [262, 67] width 26 height 48
click at [163, 67] on font "En cours" at bounding box center [168, 67] width 29 height 8
click at [56, 101] on font "Activités" at bounding box center [52, 102] width 29 height 8
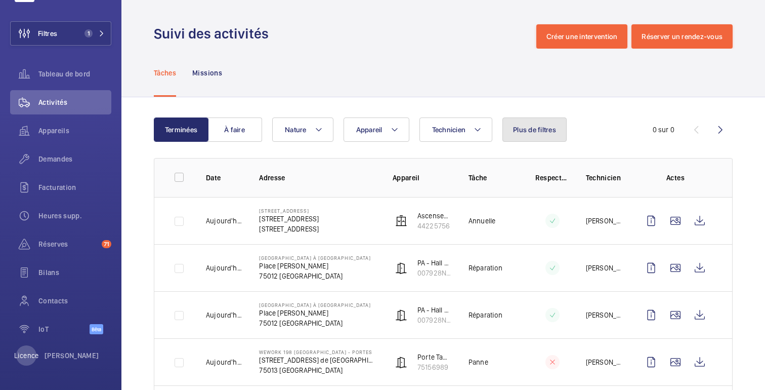
click at [536, 137] on button "Plus de filtres" at bounding box center [535, 129] width 64 height 24
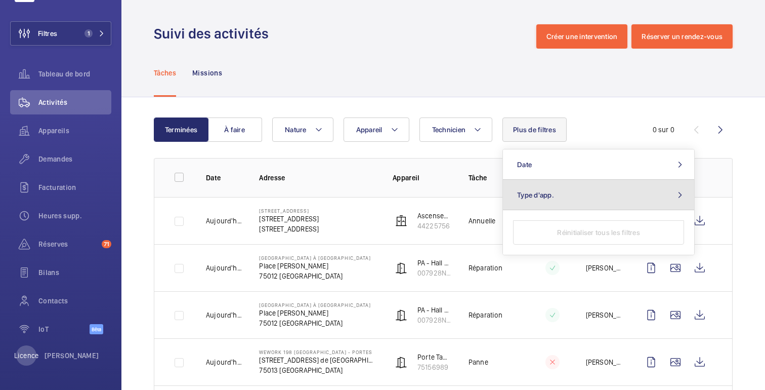
click at [538, 195] on span "Type d'app." at bounding box center [535, 195] width 37 height 8
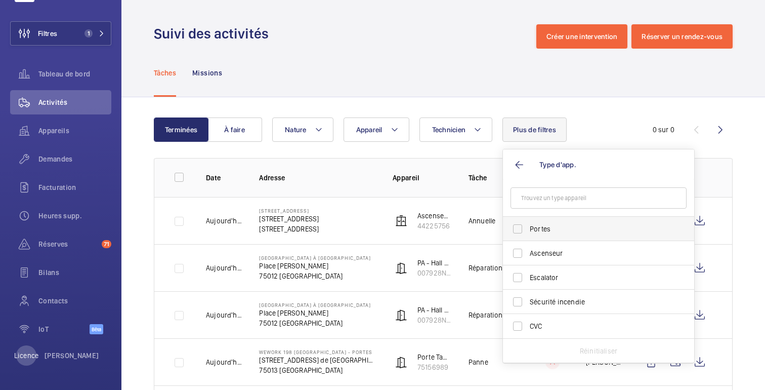
click at [540, 224] on span "Portes" at bounding box center [599, 229] width 139 height 10
click at [528, 223] on input "Portes" at bounding box center [518, 229] width 20 height 20
checkbox input "true"
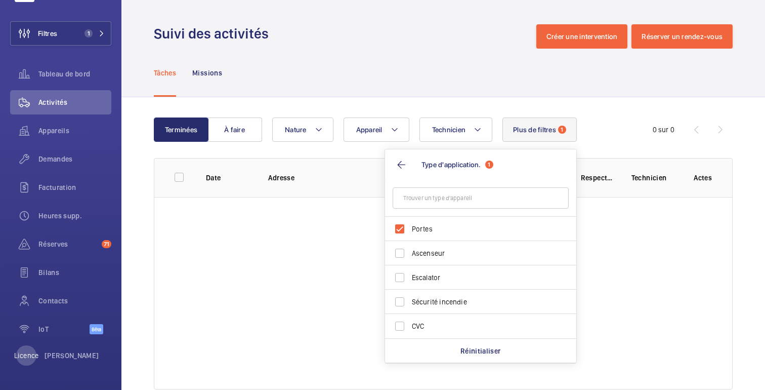
click at [483, 46] on div "Suivi des activités Créer une intervention Réserver un rendez-vous" at bounding box center [443, 36] width 579 height 24
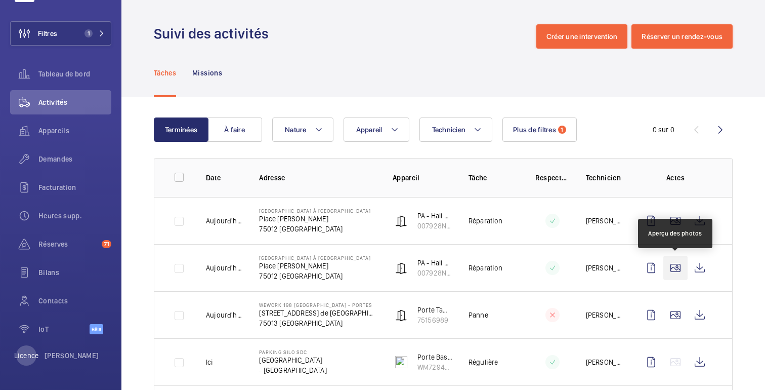
click at [673, 270] on wm-front-icon-button at bounding box center [676, 268] width 24 height 24
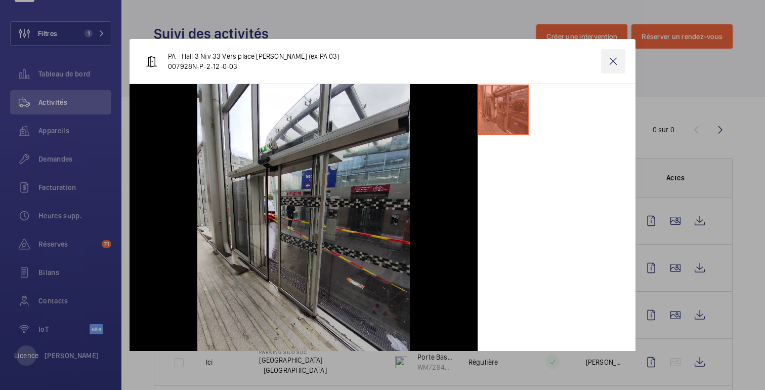
click at [608, 64] on wm-front-icon-button at bounding box center [613, 61] width 24 height 24
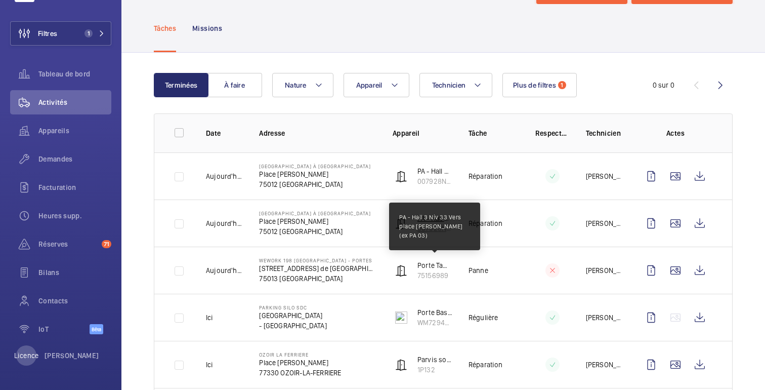
scroll to position [55, 0]
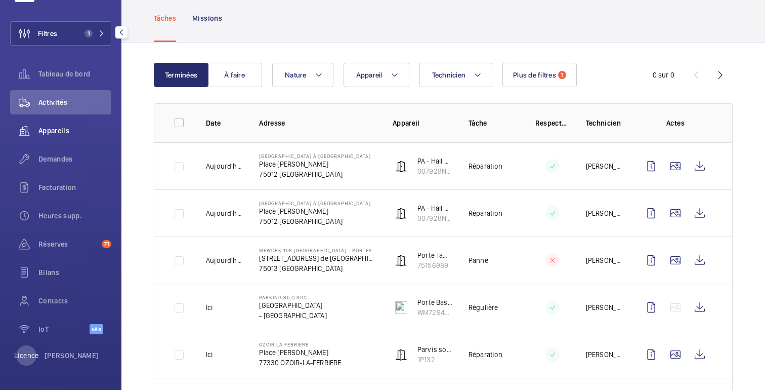
click at [47, 131] on font "Appareils" at bounding box center [53, 131] width 31 height 8
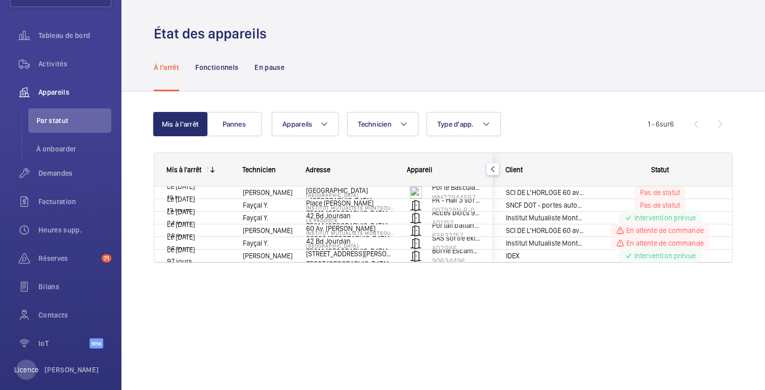
scroll to position [96, 0]
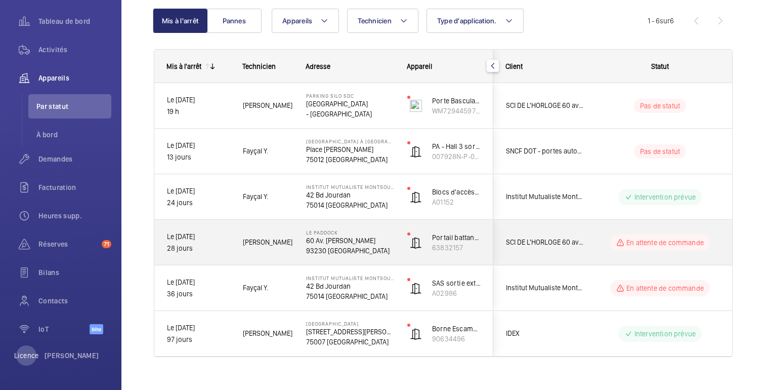
scroll to position [119, 0]
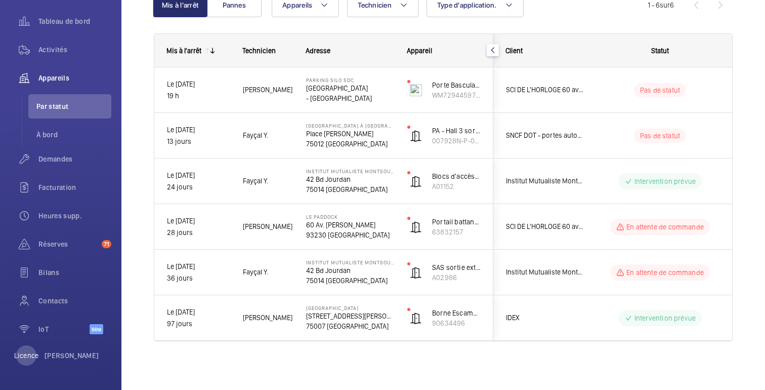
click at [579, 29] on wm-front-shared-table-view-engine "Mis à l'arrêt Pannes Appareils Technicien Type d'application. Plus de filtres R…" at bounding box center [443, 179] width 579 height 373
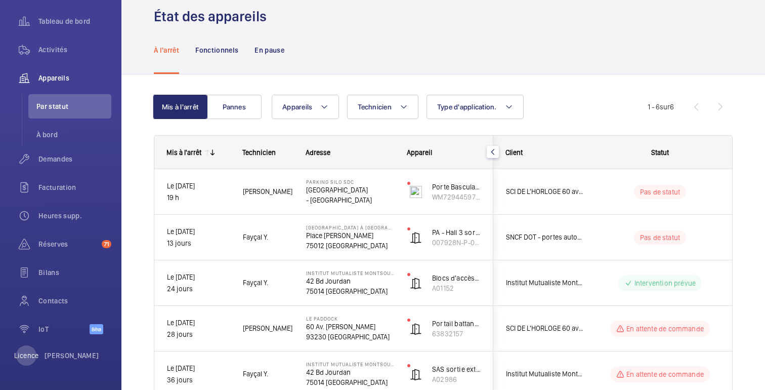
scroll to position [0, 0]
